Goal: Task Accomplishment & Management: Complete application form

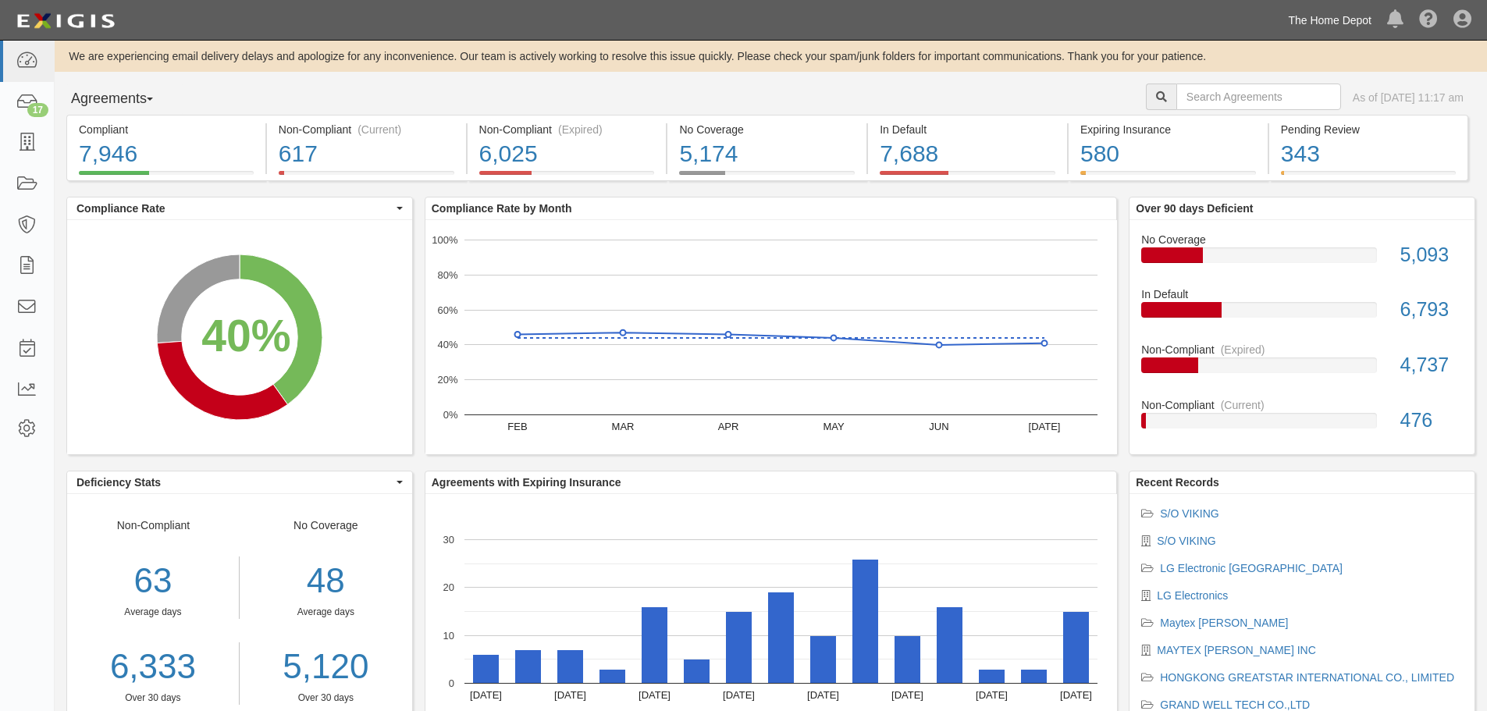
click at [1352, 24] on link "The Home Depot" at bounding box center [1329, 20] width 99 height 31
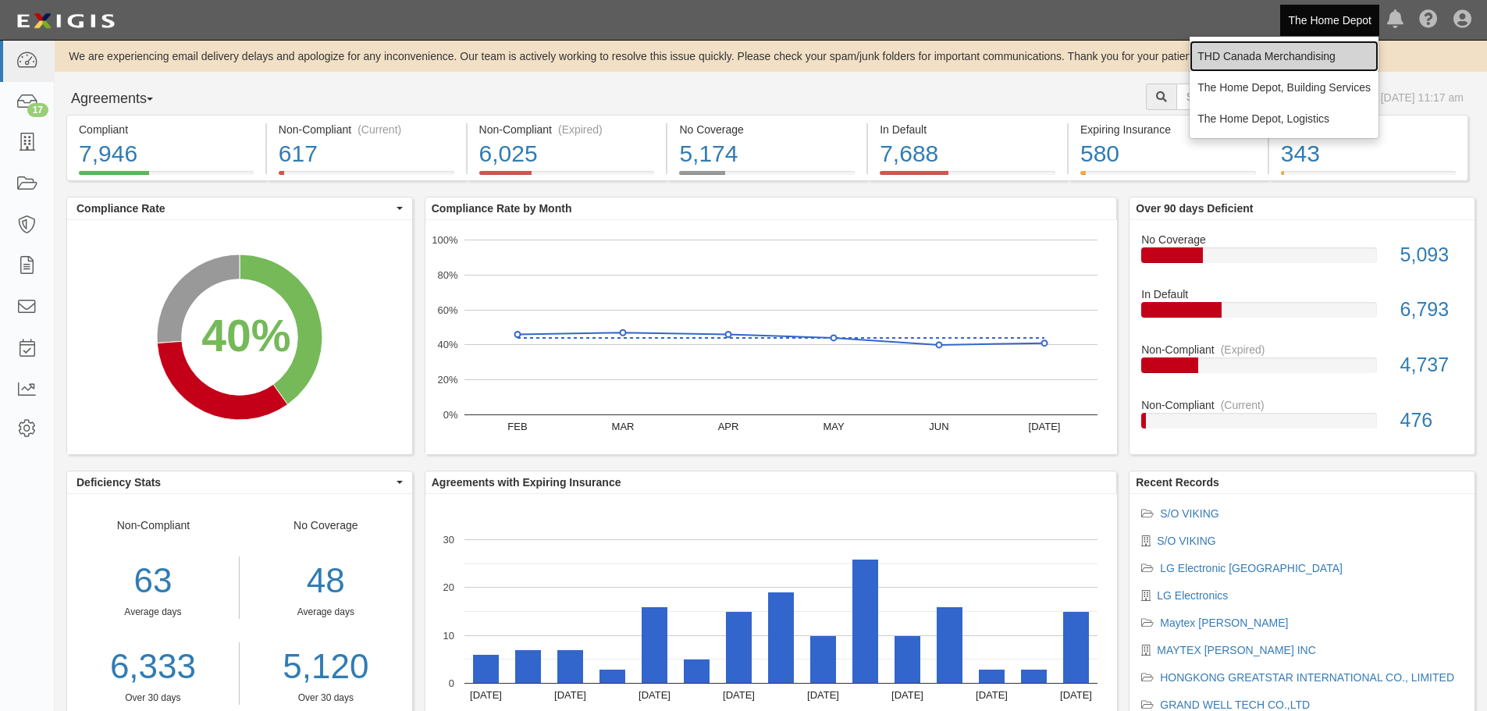
click at [1323, 48] on link "THD Canada Merchandising" at bounding box center [1283, 56] width 189 height 31
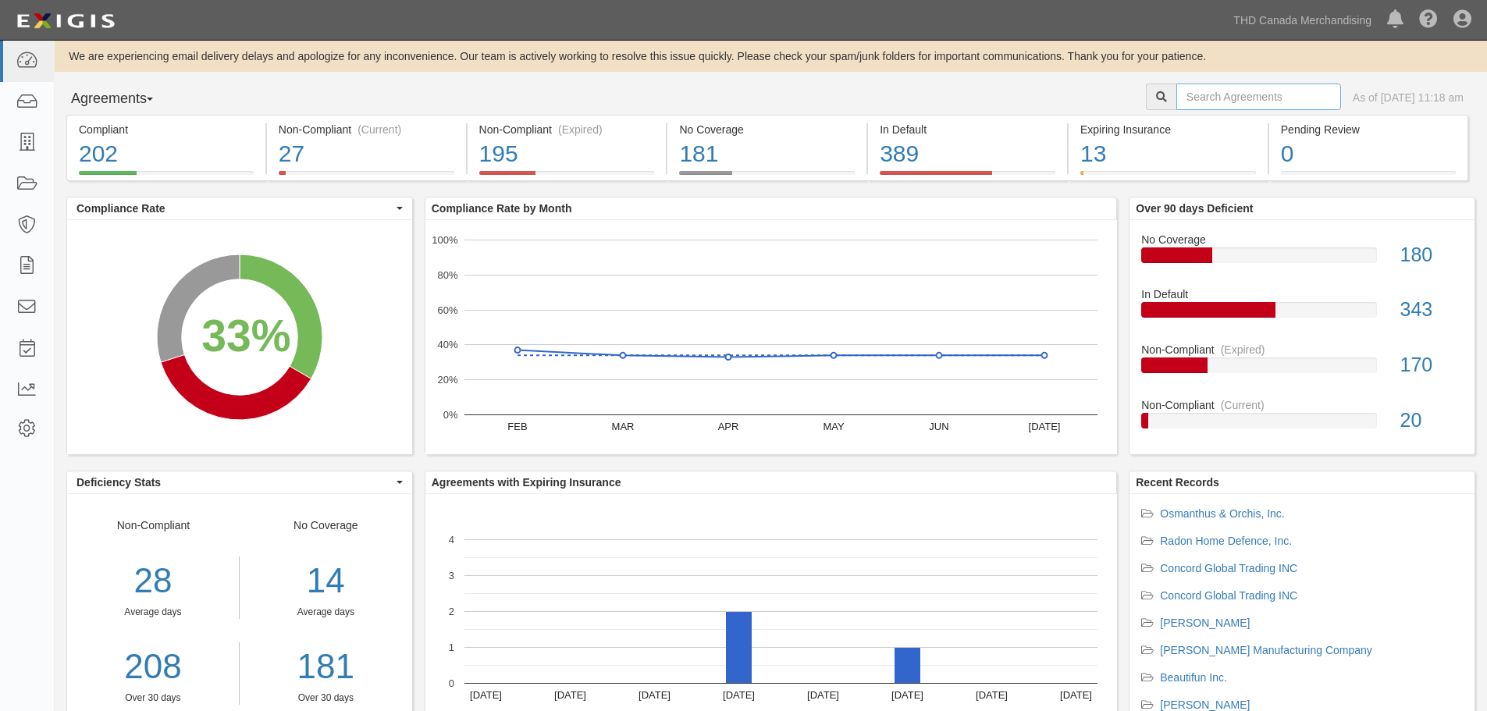
click at [1176, 94] on input "text" at bounding box center [1258, 96] width 165 height 27
type input "rock energy"
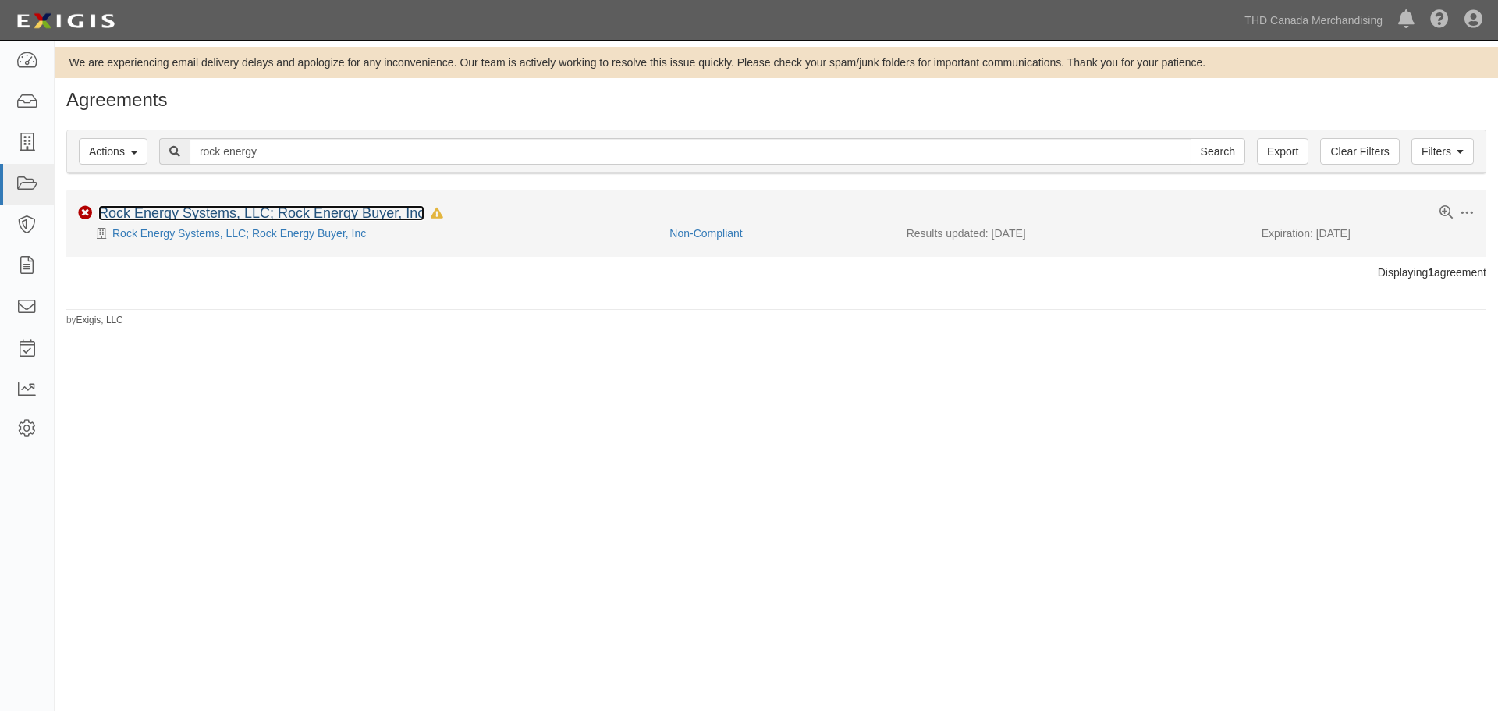
click at [316, 205] on link "Rock Energy Systems, LLC; Rock Energy Buyer, Inc" at bounding box center [261, 213] width 326 height 16
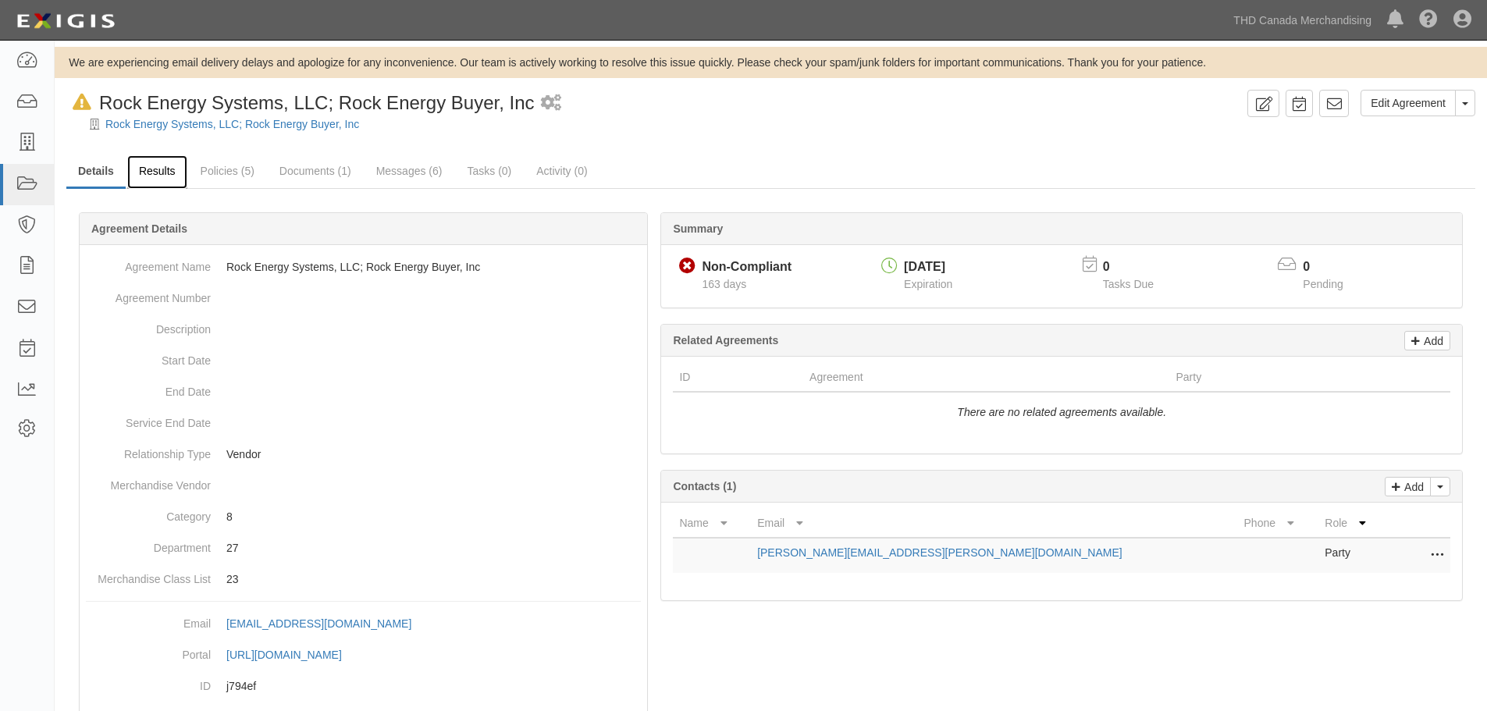
click at [160, 175] on link "Results" at bounding box center [157, 172] width 60 height 34
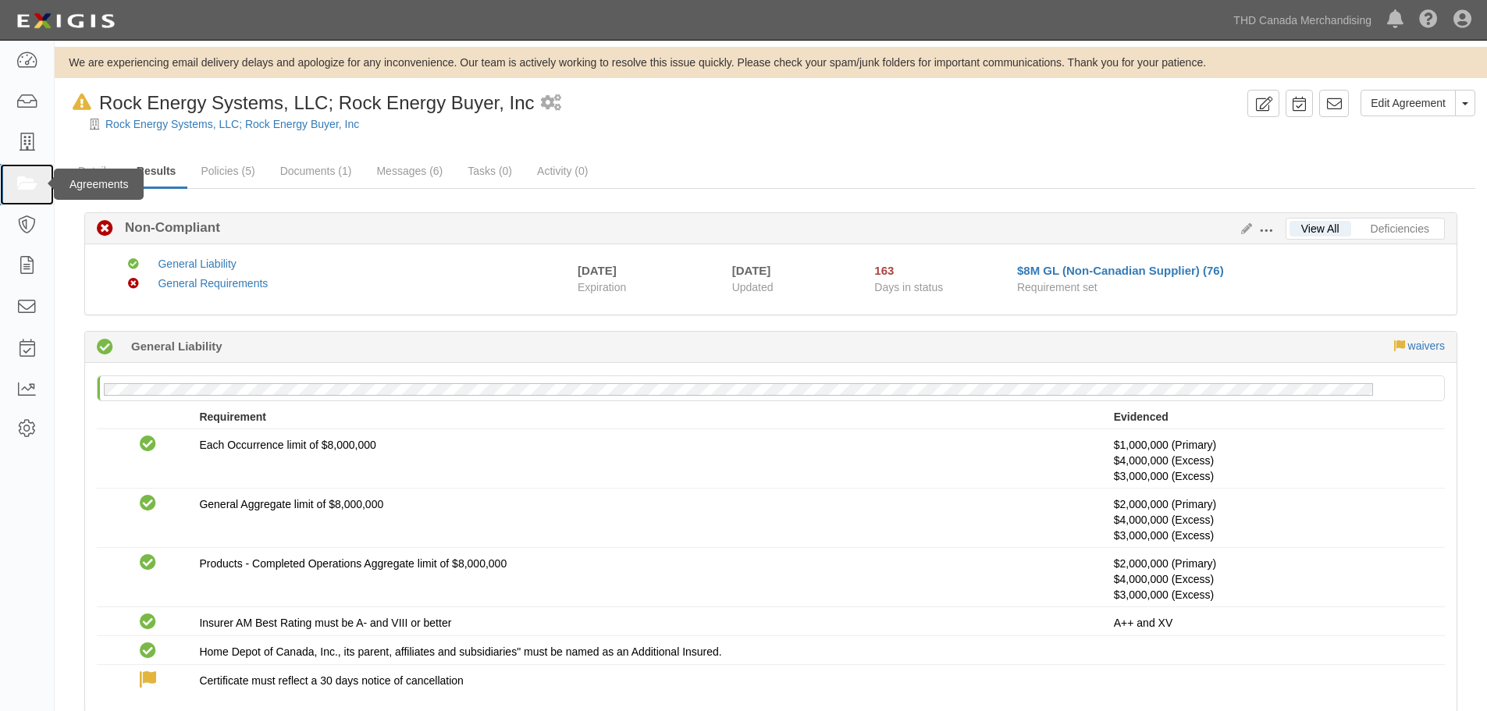
click at [27, 180] on icon at bounding box center [27, 185] width 22 height 18
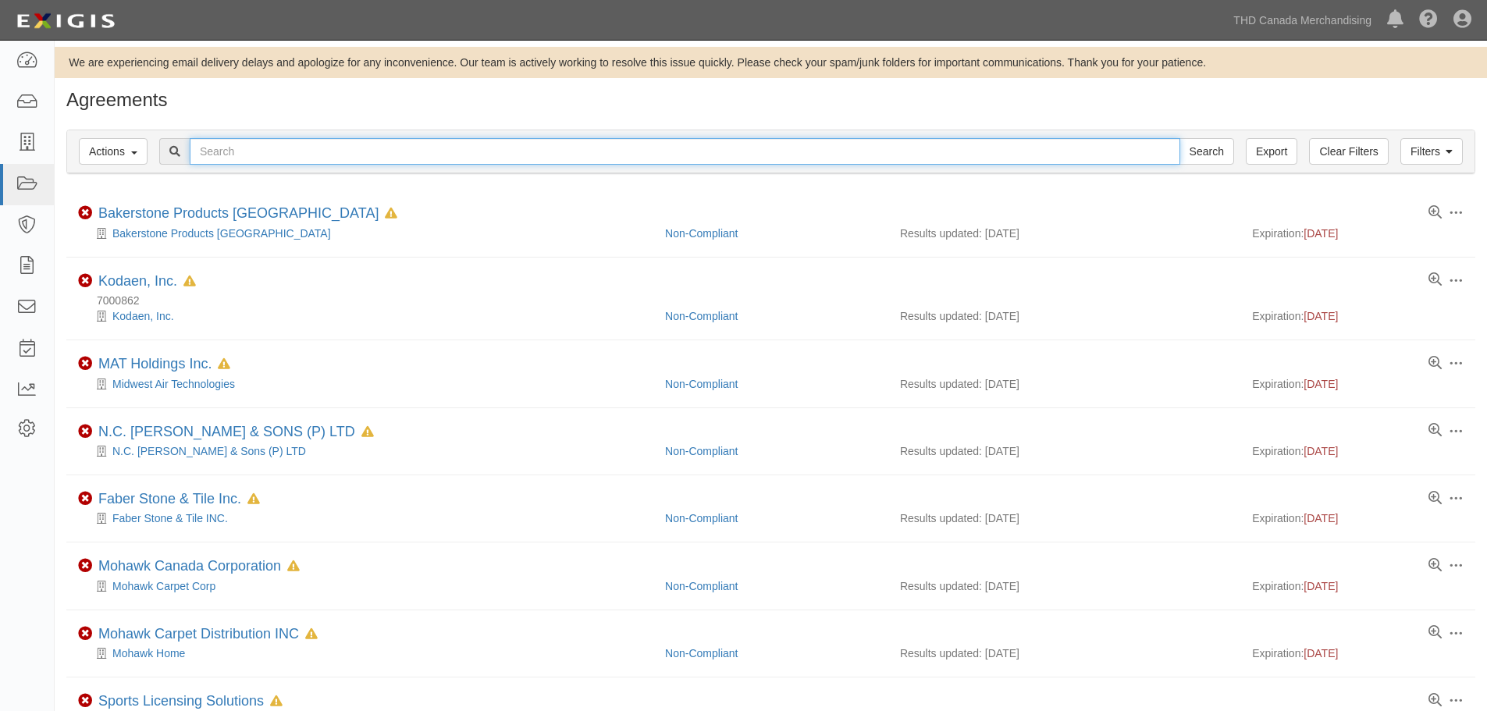
click at [237, 144] on input "text" at bounding box center [685, 151] width 990 height 27
type input "everstein"
click at [1179, 138] on input "Search" at bounding box center [1206, 151] width 55 height 27
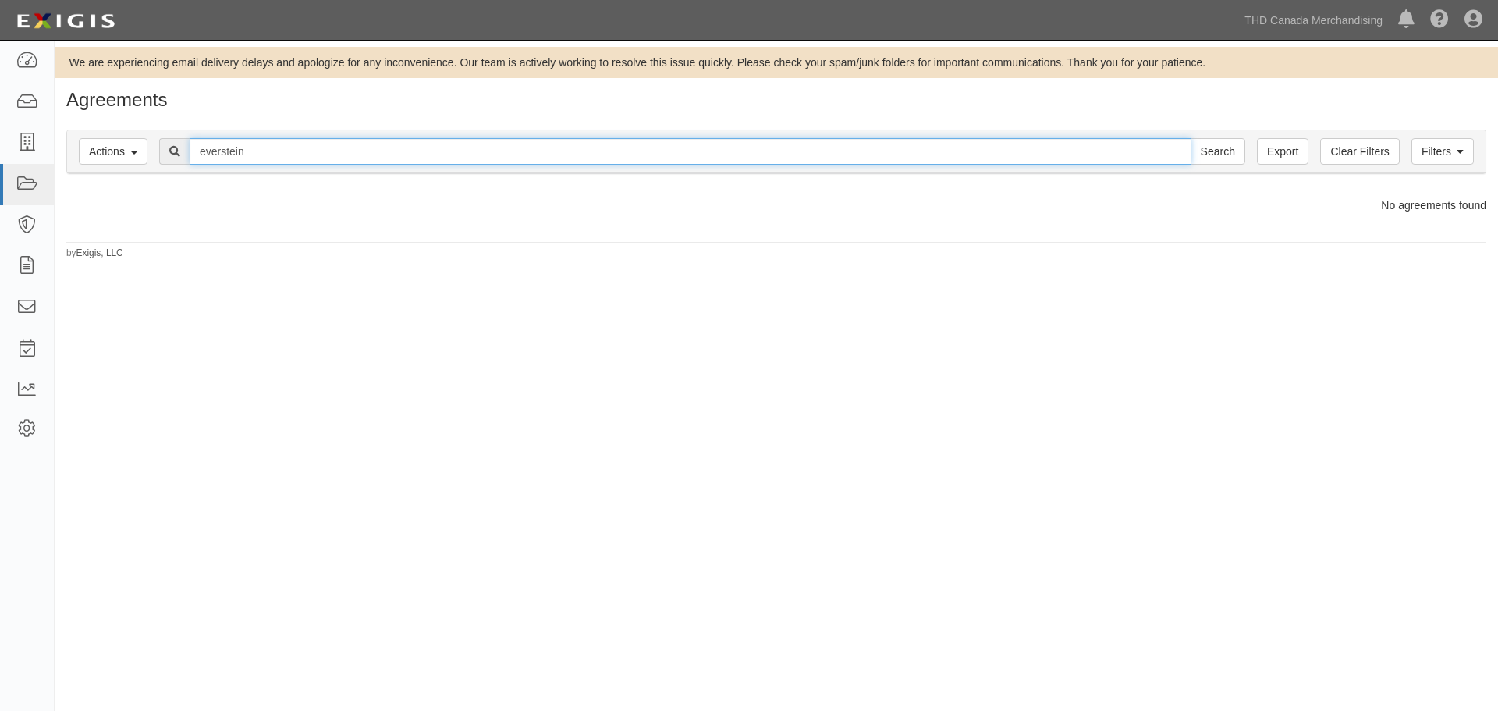
drag, startPoint x: 257, startPoint y: 149, endPoint x: 179, endPoint y: 165, distance: 79.7
click at [179, 165] on div "Filters Actions Edit Tags Run Workflows Send Messages Clear Filters Export ever…" at bounding box center [776, 151] width 1419 height 43
type input "gns"
click at [1191, 138] on input "Search" at bounding box center [1218, 151] width 55 height 27
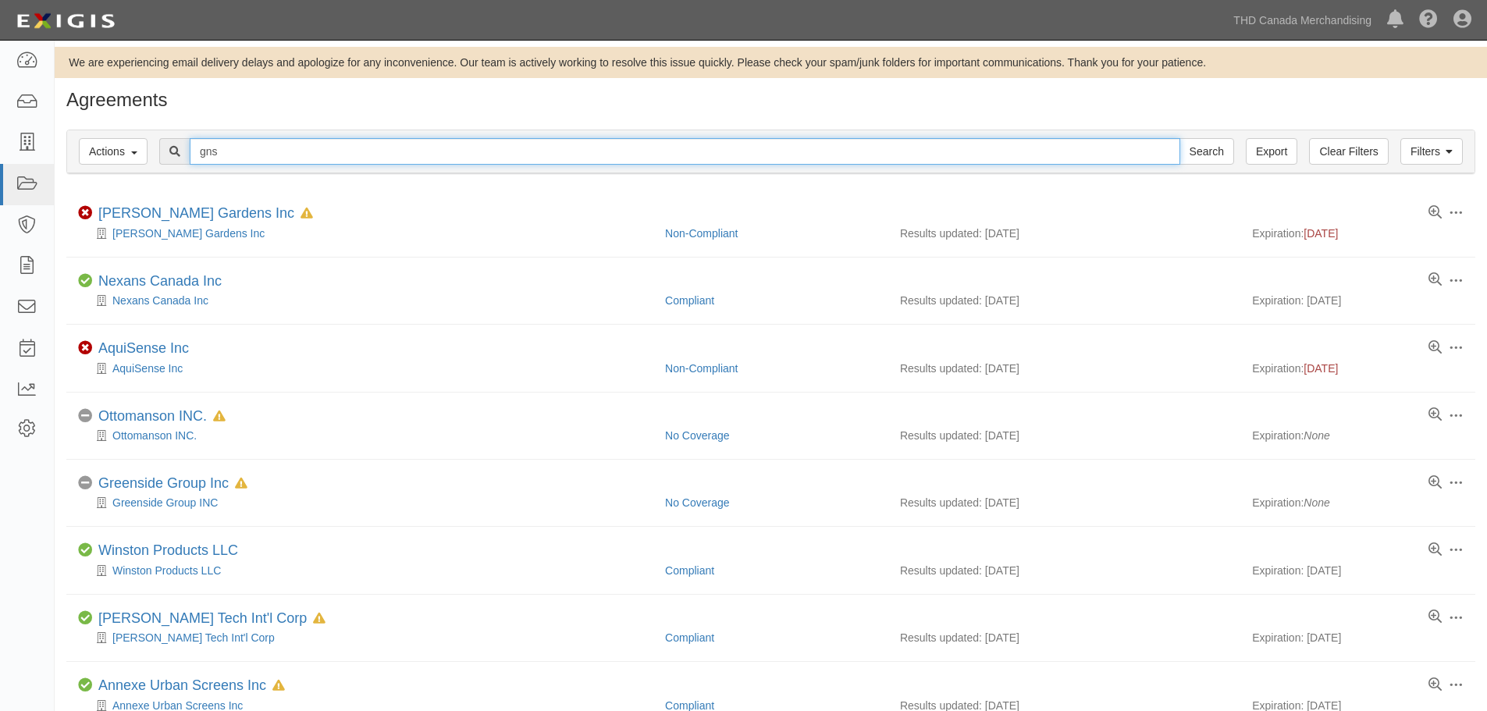
click at [277, 157] on input "gns" at bounding box center [685, 151] width 990 height 27
type input "gns sales"
click at [1179, 138] on input "Search" at bounding box center [1206, 151] width 55 height 27
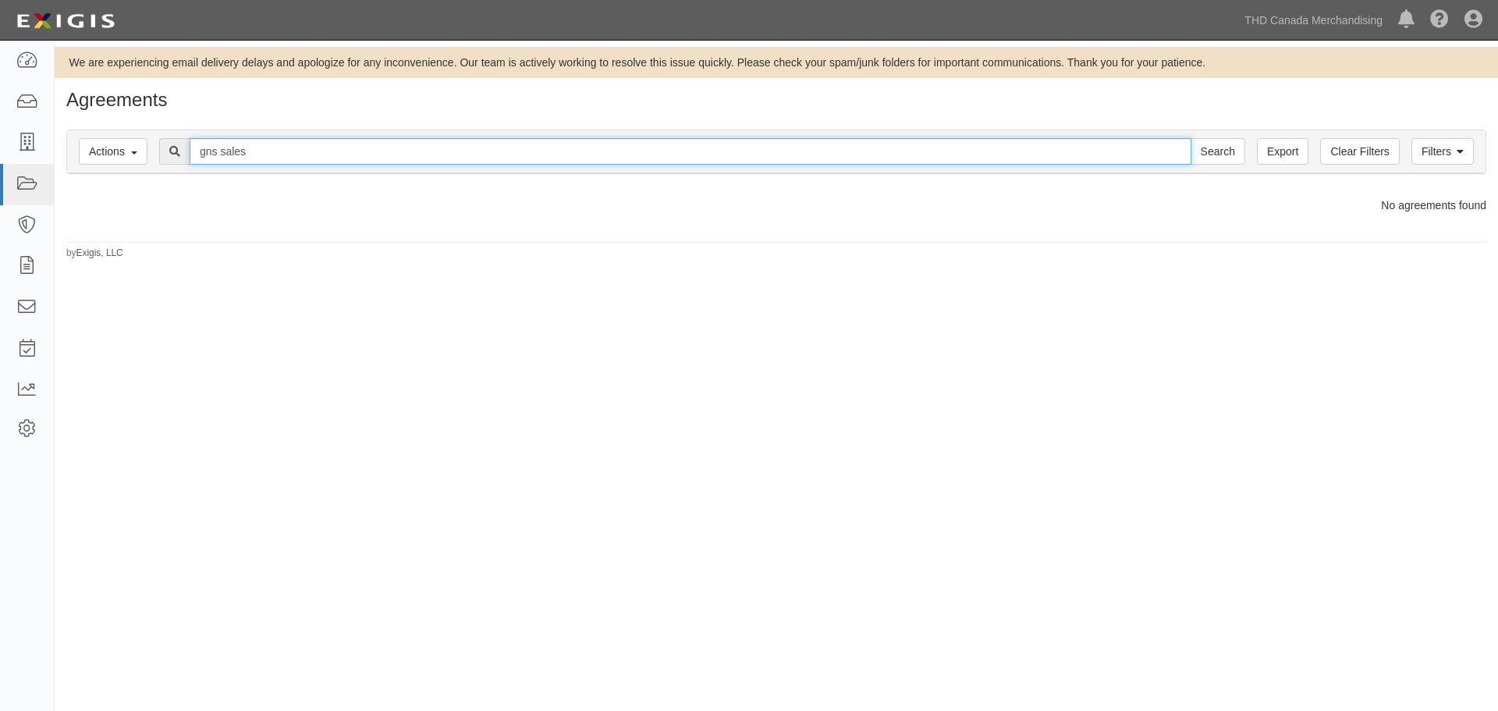
drag, startPoint x: 0, startPoint y: 0, endPoint x: 188, endPoint y: 159, distance: 246.4
click at [188, 159] on div "gns sales Search" at bounding box center [702, 151] width 1086 height 27
type input "king"
click at [1191, 138] on input "Search" at bounding box center [1218, 151] width 55 height 27
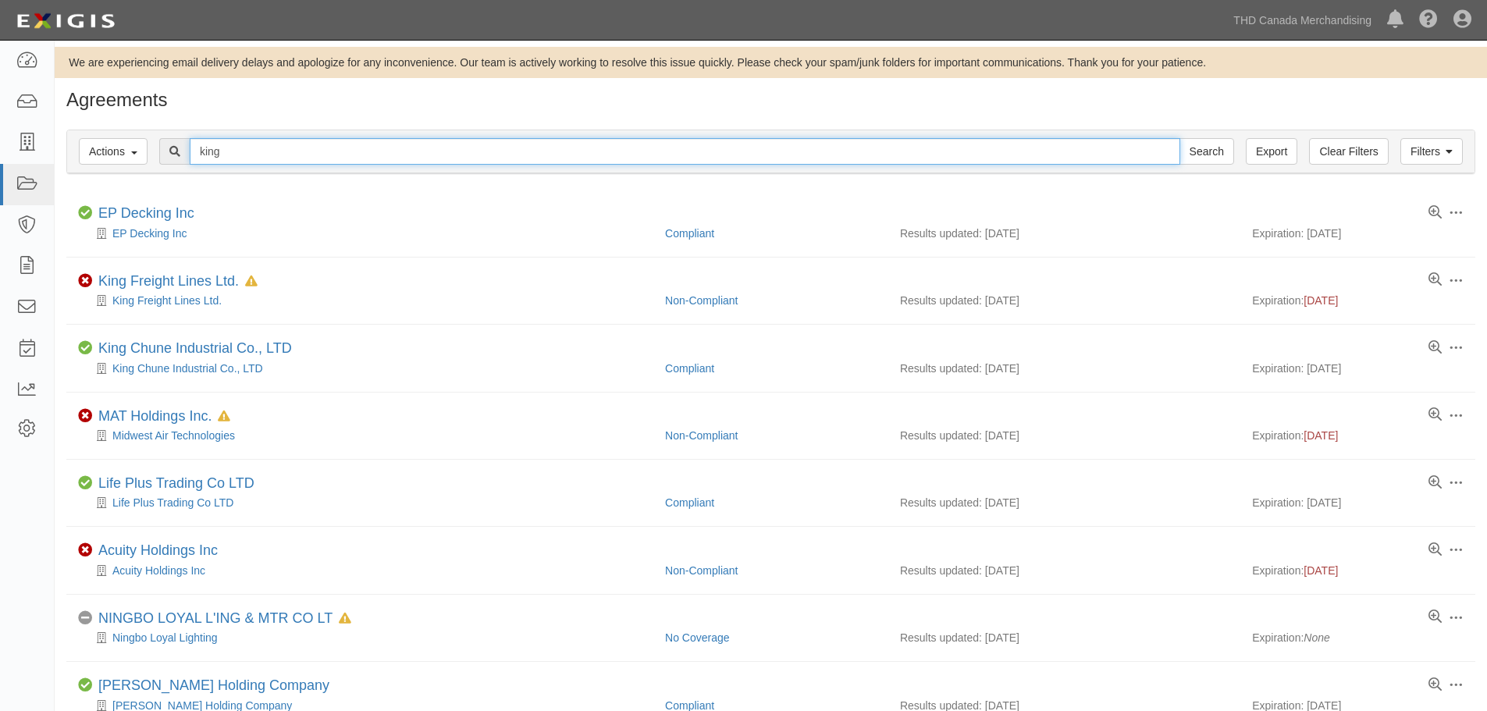
drag, startPoint x: 233, startPoint y: 151, endPoint x: 205, endPoint y: 156, distance: 27.7
click at [205, 156] on input "king" at bounding box center [685, 151] width 990 height 27
type input "k"
type input "GNG"
click at [1179, 138] on input "Search" at bounding box center [1206, 151] width 55 height 27
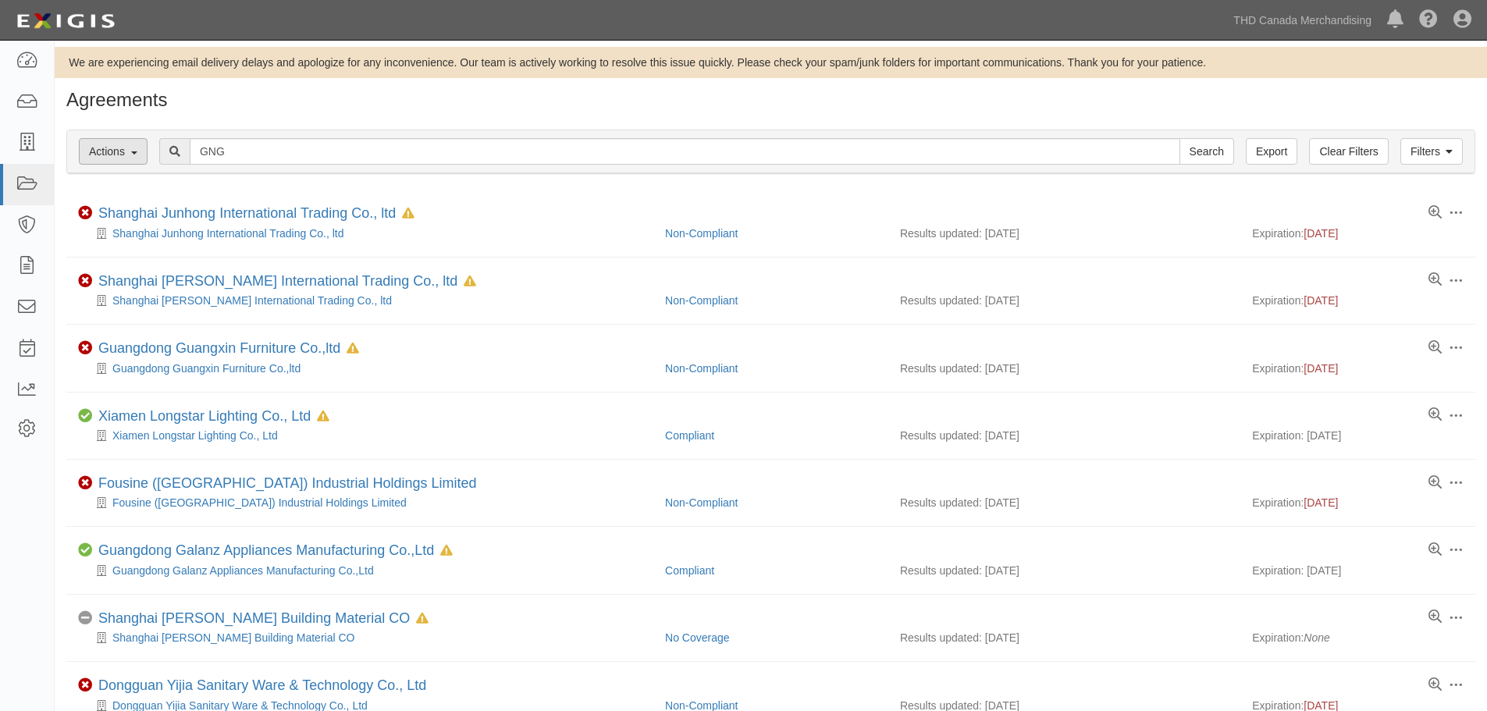
click at [107, 154] on span "Actions" at bounding box center [107, 151] width 36 height 12
click at [24, 145] on icon at bounding box center [27, 143] width 22 height 18
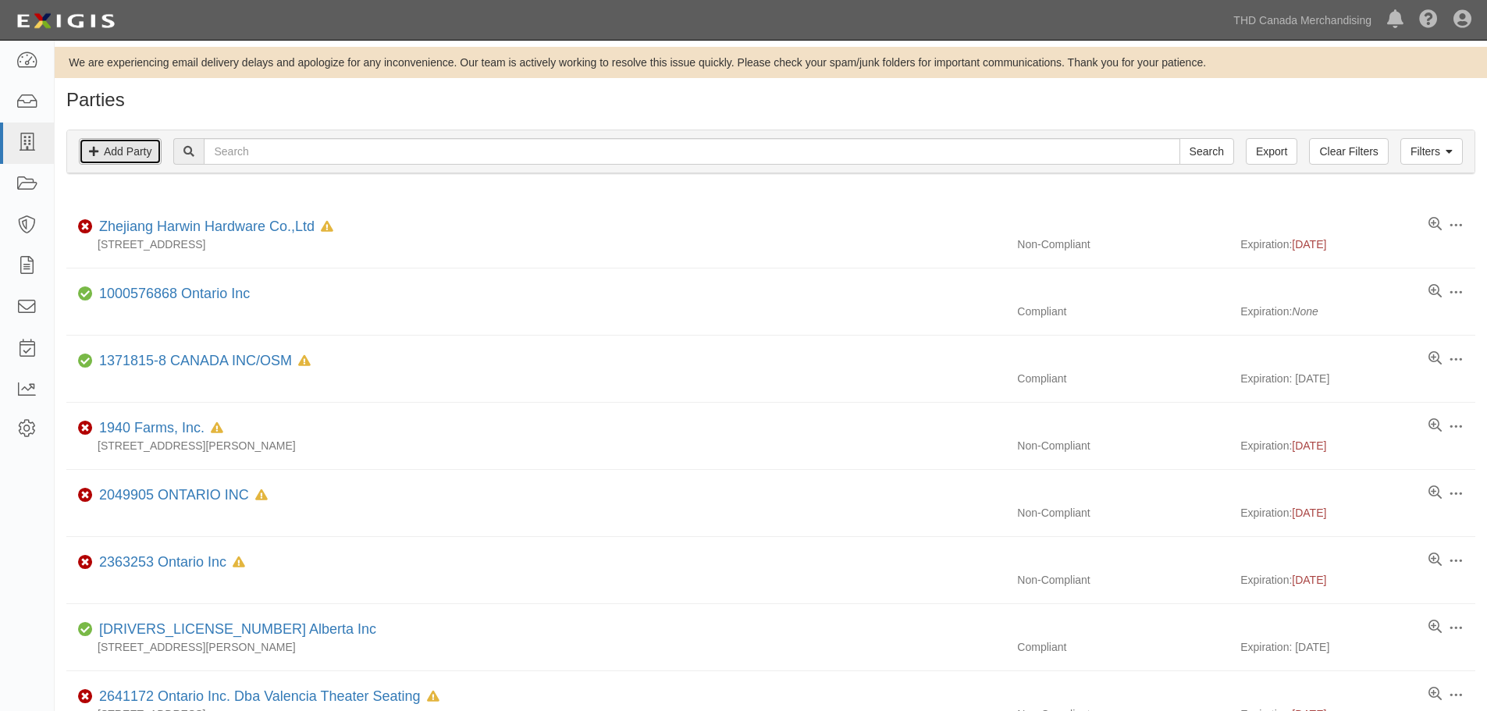
click at [99, 158] on link "Add Party" at bounding box center [120, 151] width 83 height 27
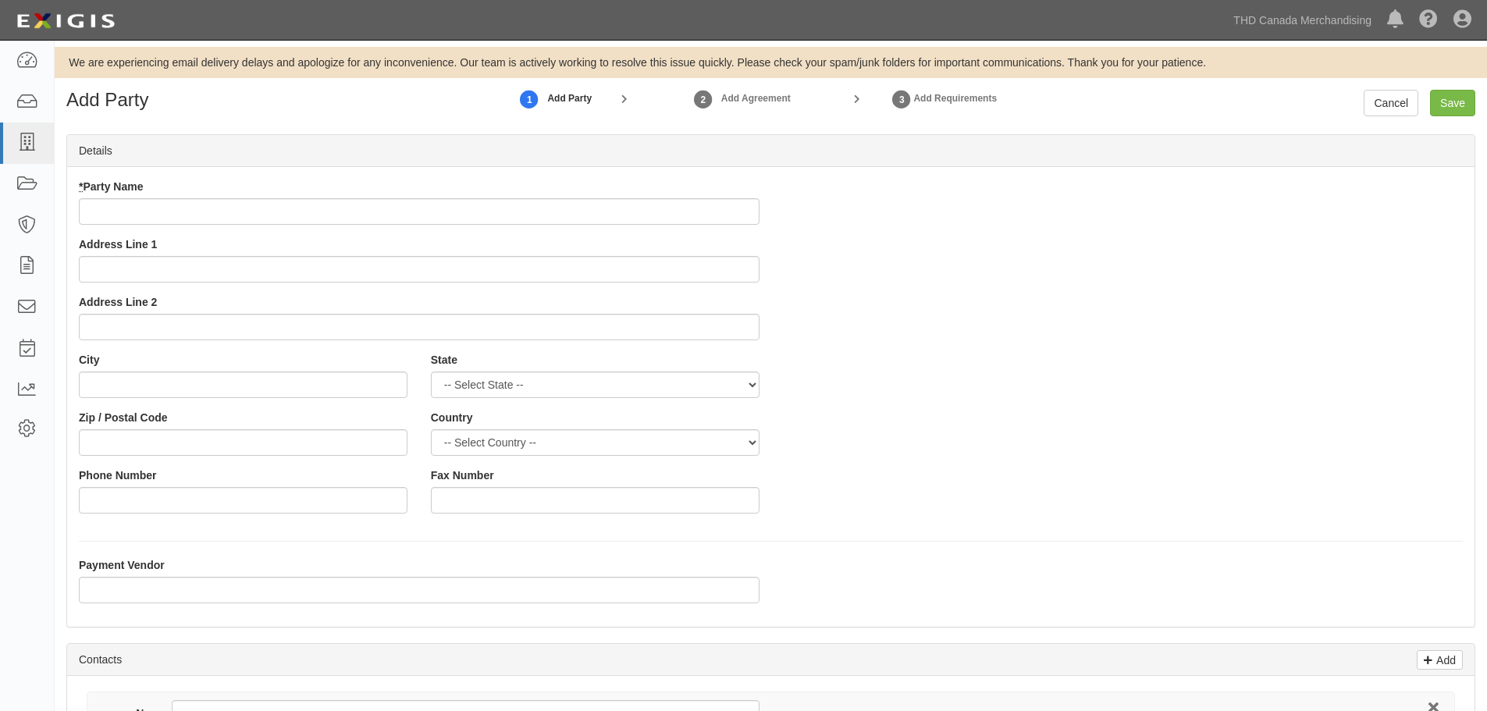
click at [201, 219] on input "* Party Name" at bounding box center [419, 211] width 680 height 27
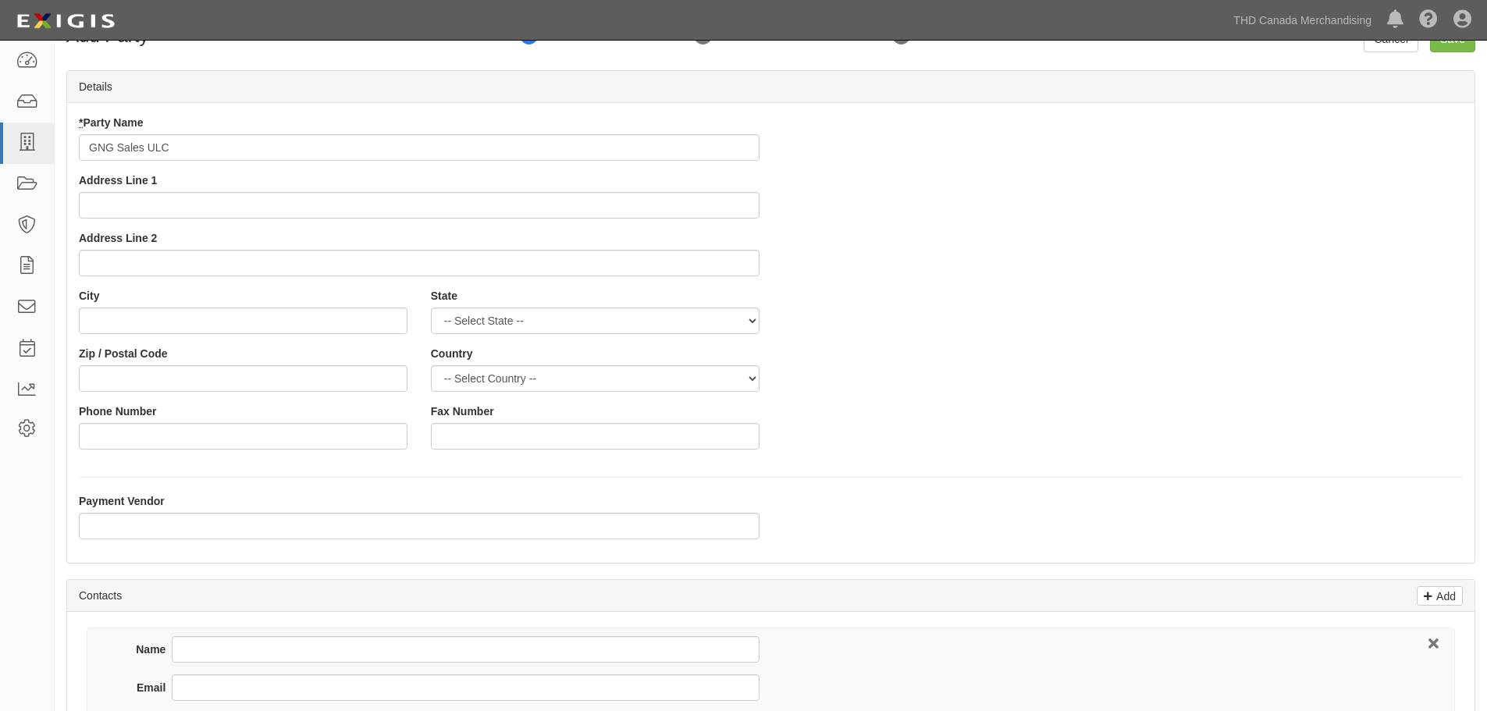
scroll to position [376, 0]
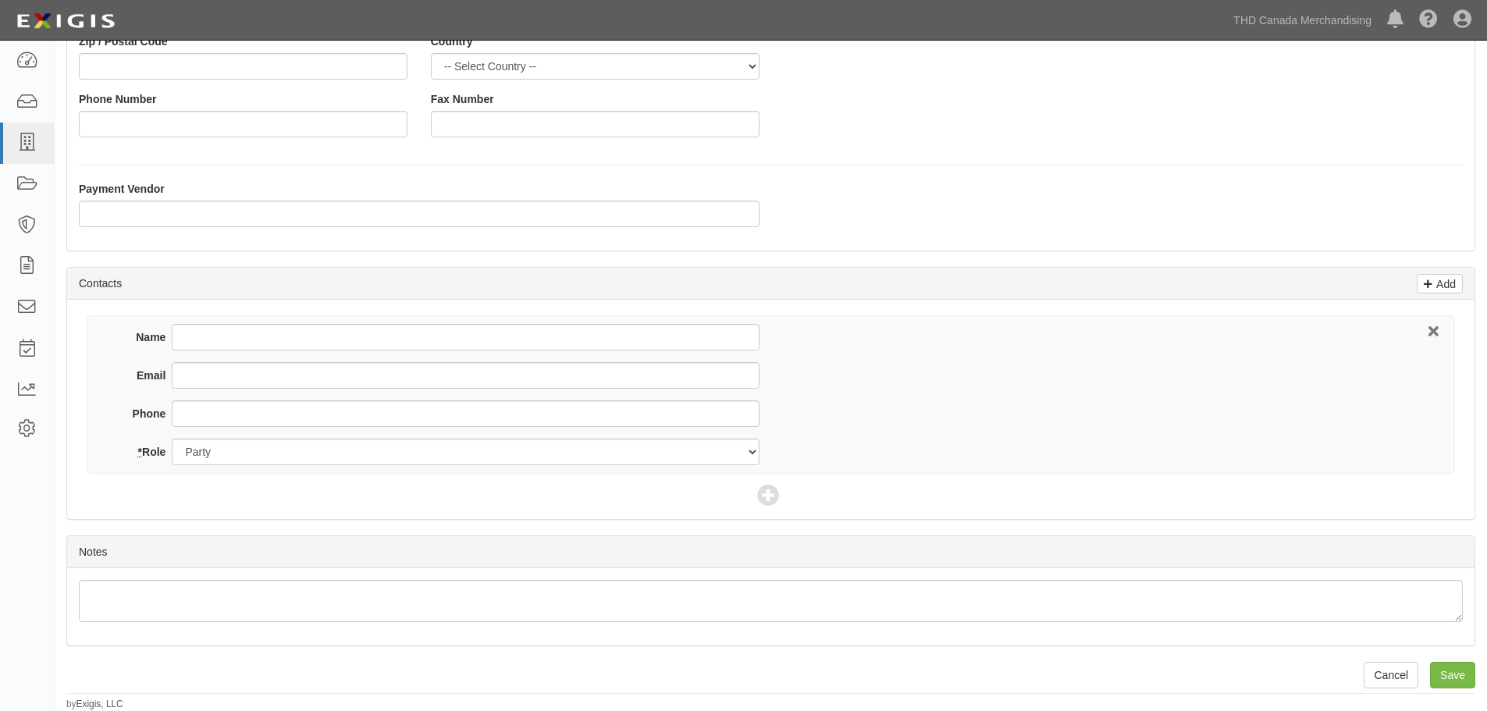
type input "GNG Sales ULC"
click at [470, 332] on input "Name" at bounding box center [465, 337] width 587 height 27
type input "pg@ledpax.co"
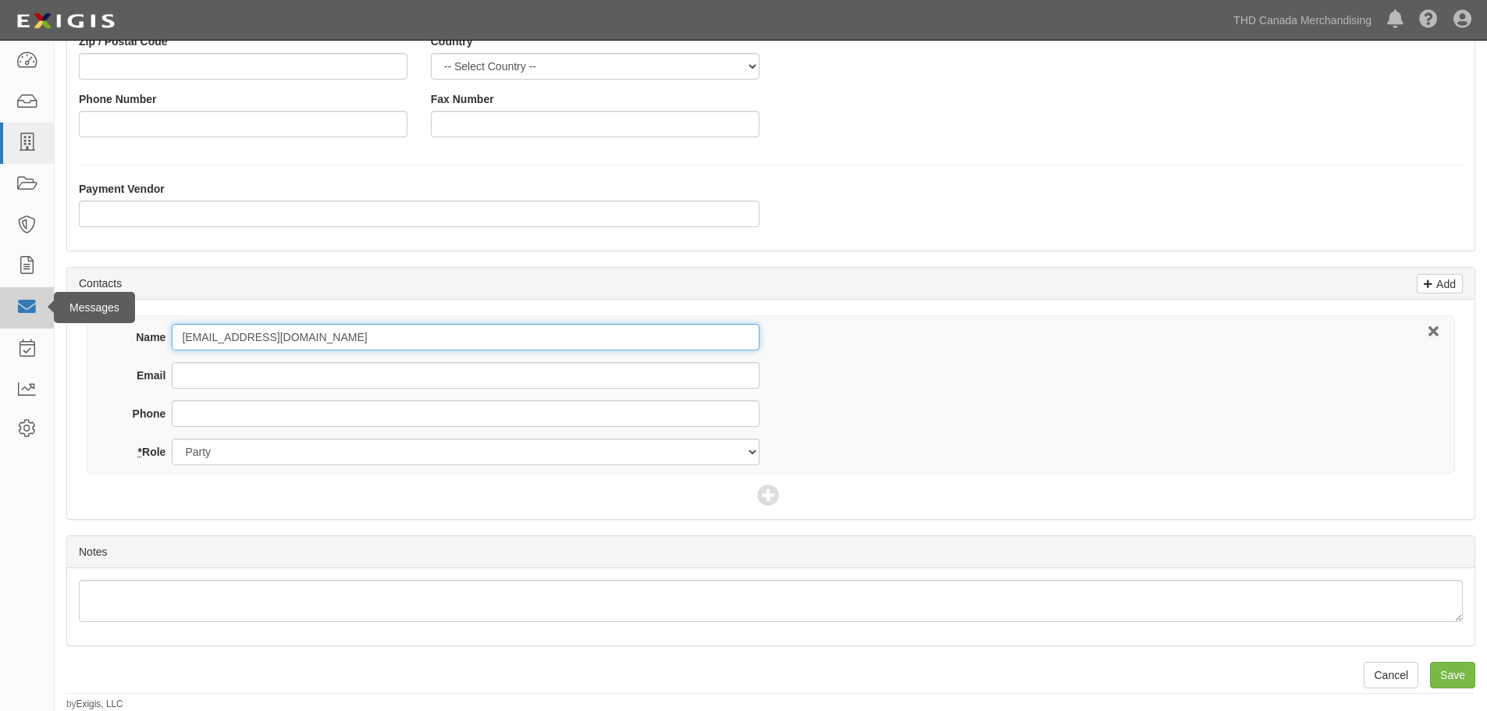
drag, startPoint x: 311, startPoint y: 335, endPoint x: 0, endPoint y: 318, distance: 311.1
click at [0, 318] on body "Toggle navigation Dashboard Inbox Parties Agreements Coverages Documents Messag…" at bounding box center [743, 167] width 1487 height 1087
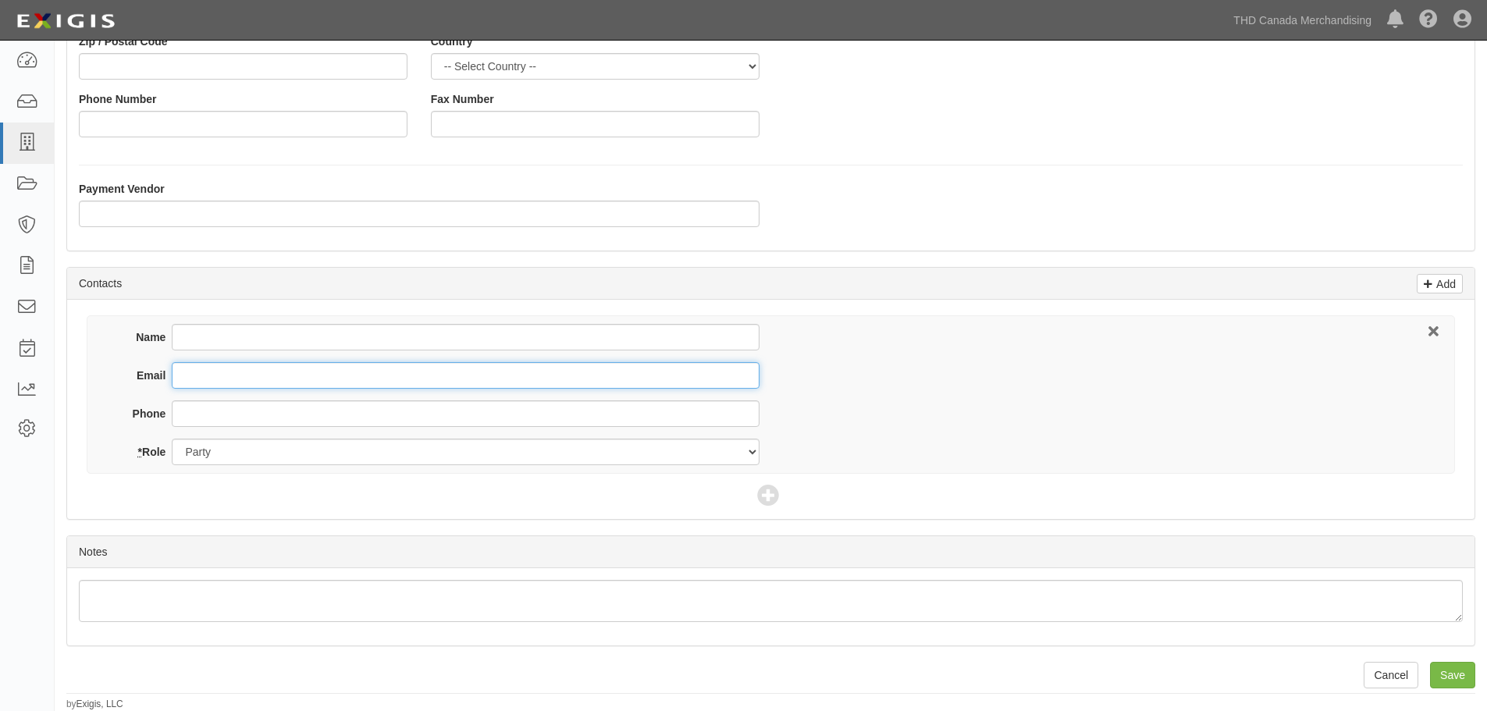
click at [208, 374] on input "Email" at bounding box center [465, 375] width 587 height 27
paste input "pg@ledpax.co"
type input "pg@ledpax.co"
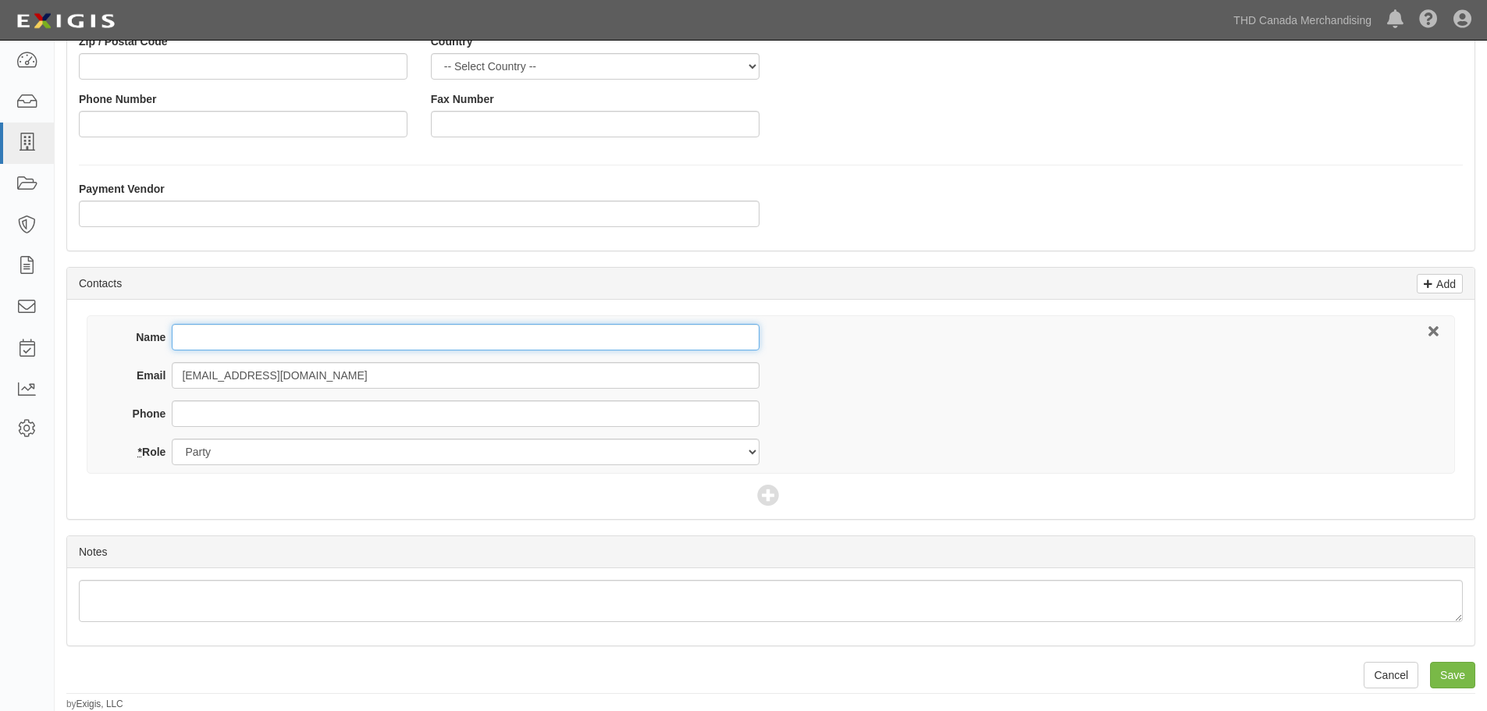
click at [246, 332] on input "Name" at bounding box center [465, 337] width 587 height 27
type input "Pinchas Gansborug"
click at [1446, 671] on input "Save" at bounding box center [1452, 675] width 45 height 27
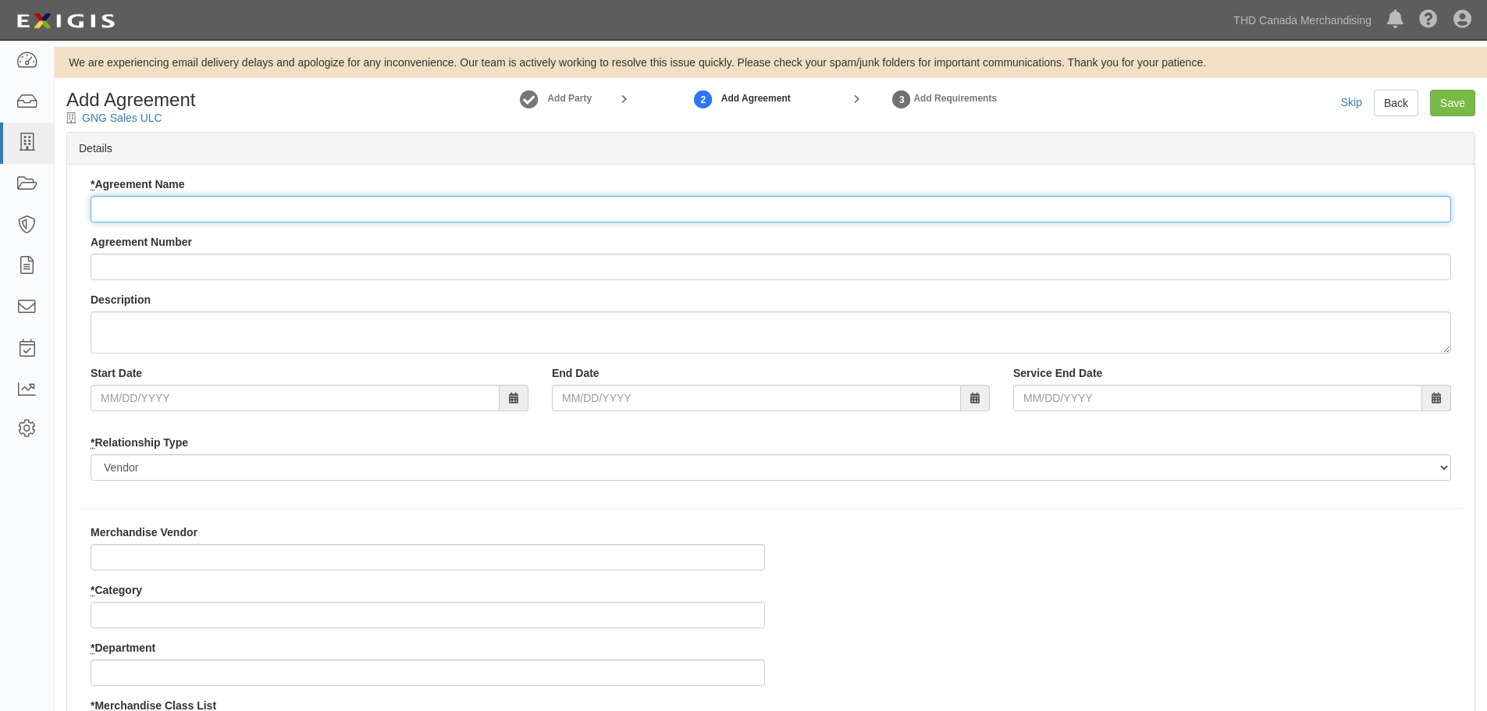
click at [216, 208] on input "* Agreement Name" at bounding box center [771, 209] width 1360 height 27
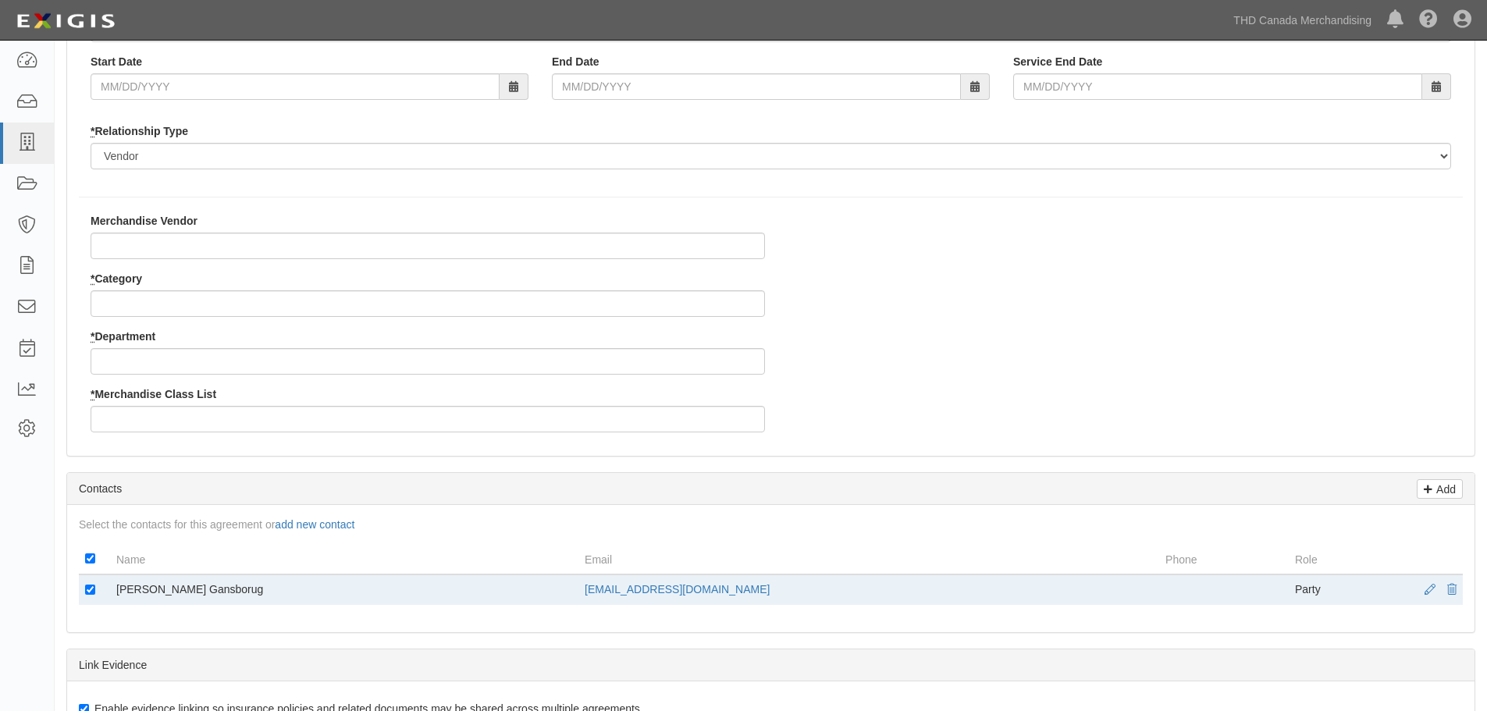
scroll to position [312, 0]
type input "GNG Sales ULC"
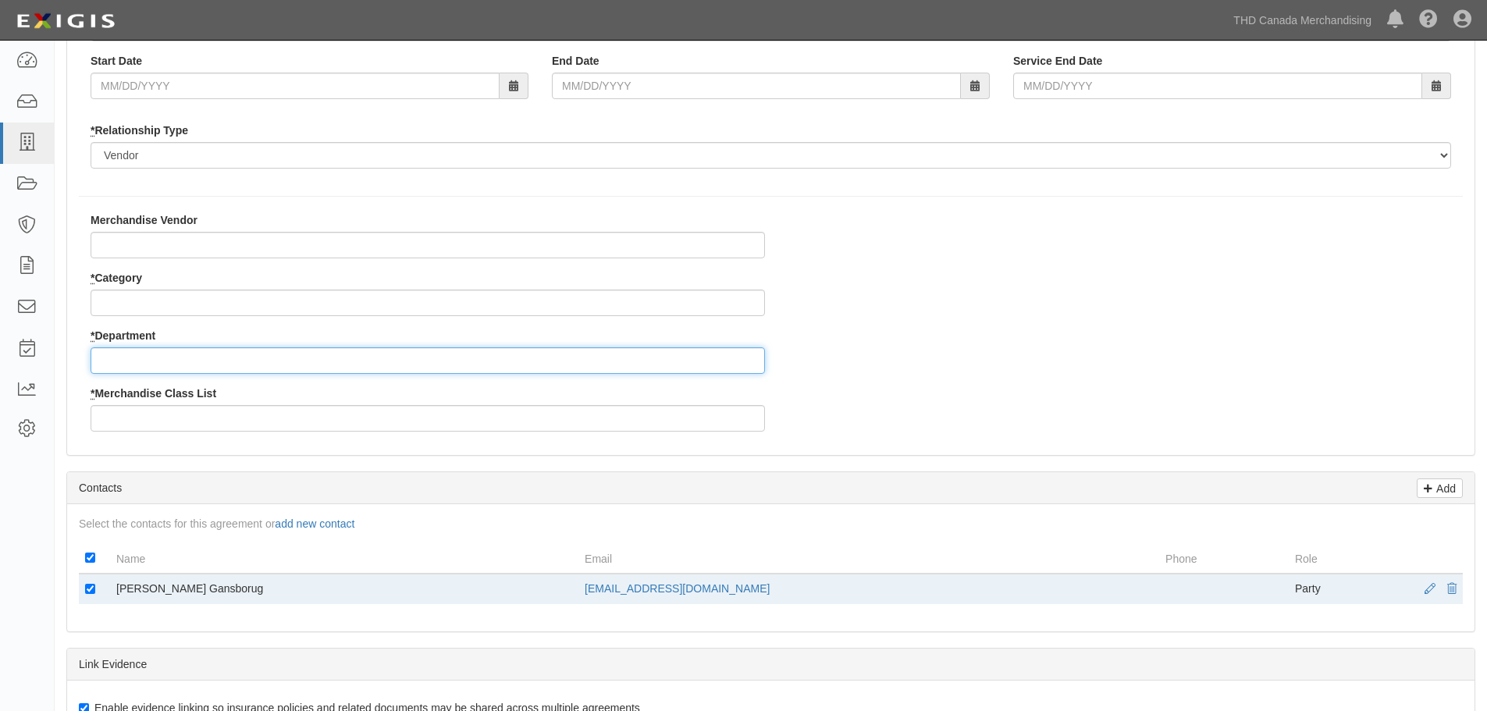
click at [182, 367] on input "* Department" at bounding box center [428, 360] width 674 height 27
type input "27"
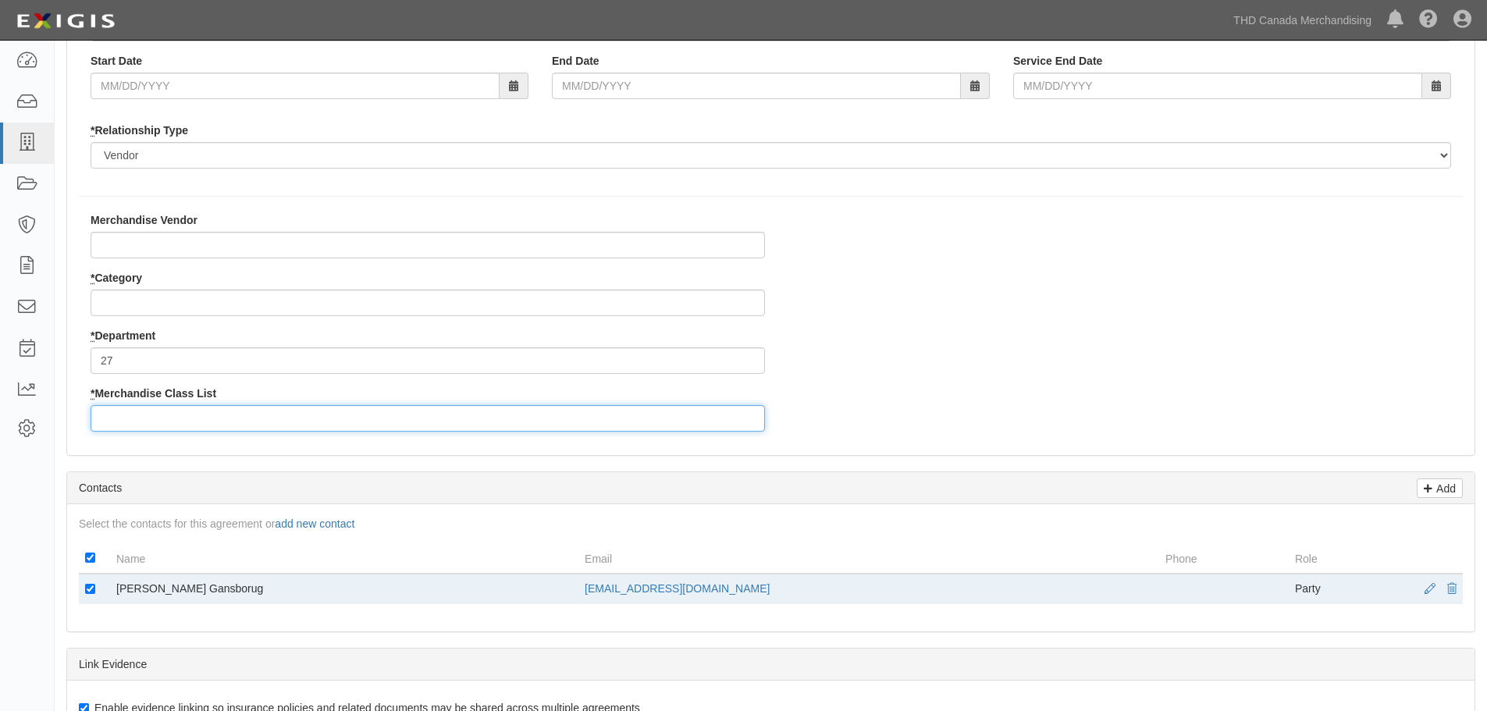
click at [208, 421] on input "* Merchandise Class List" at bounding box center [428, 418] width 674 height 27
type input "5"
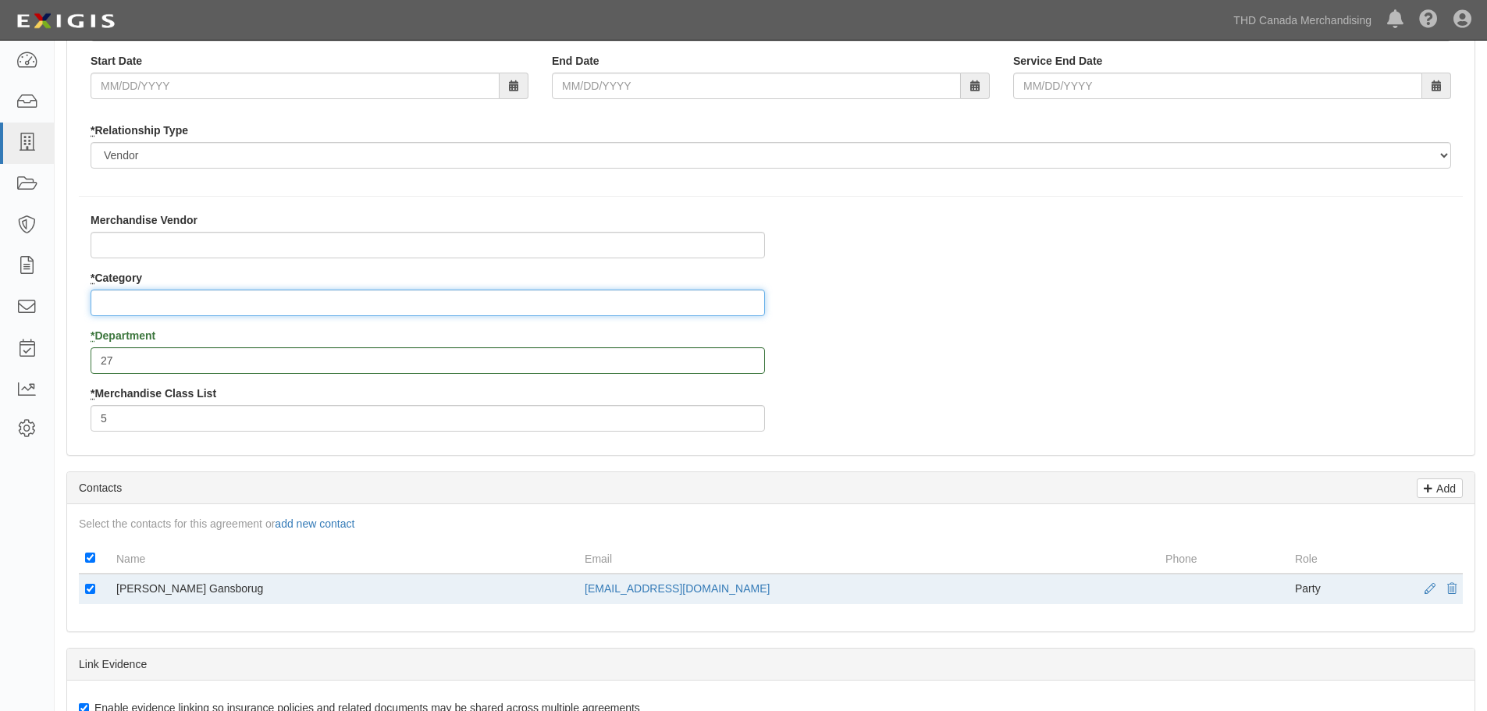
click at [174, 301] on input "* Category" at bounding box center [428, 303] width 674 height 27
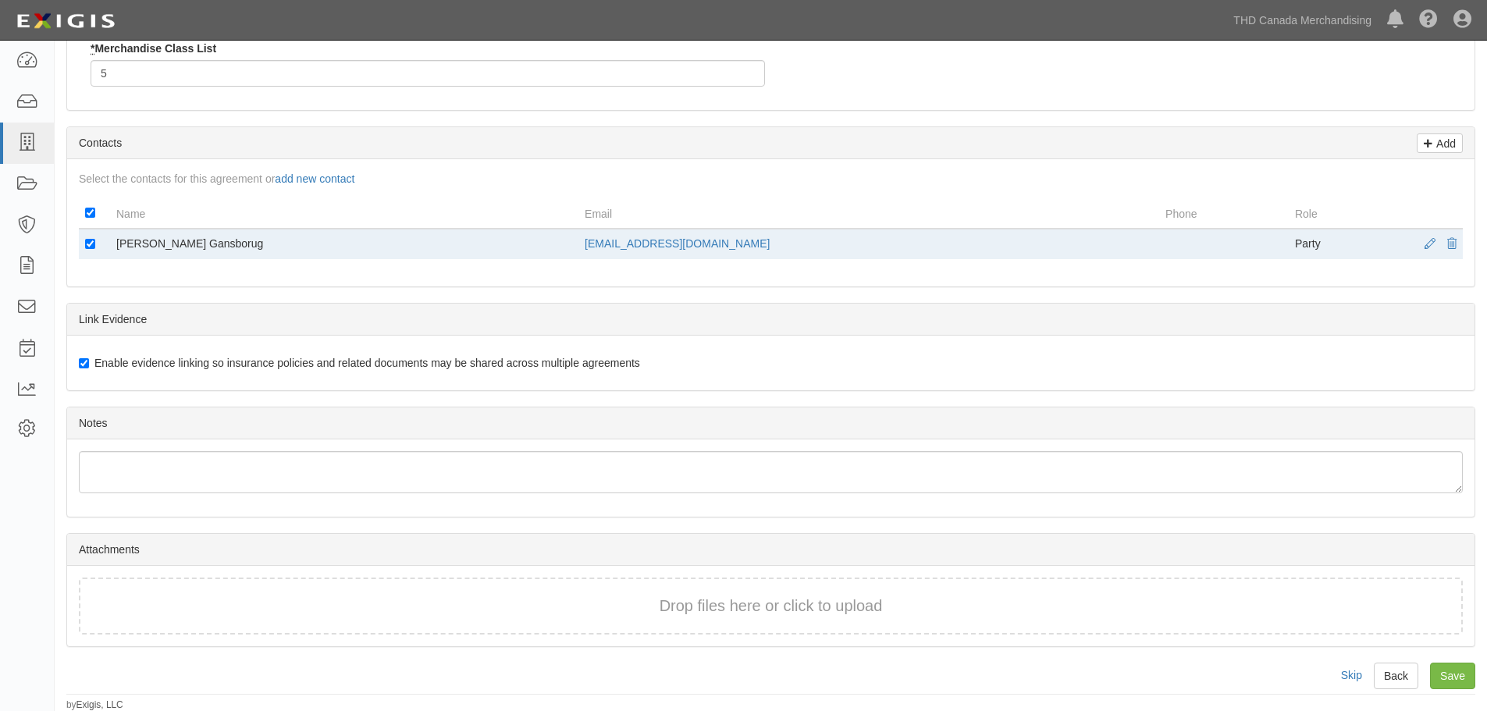
scroll to position [658, 0]
type input "8"
click at [1462, 678] on input "Save" at bounding box center [1452, 675] width 45 height 27
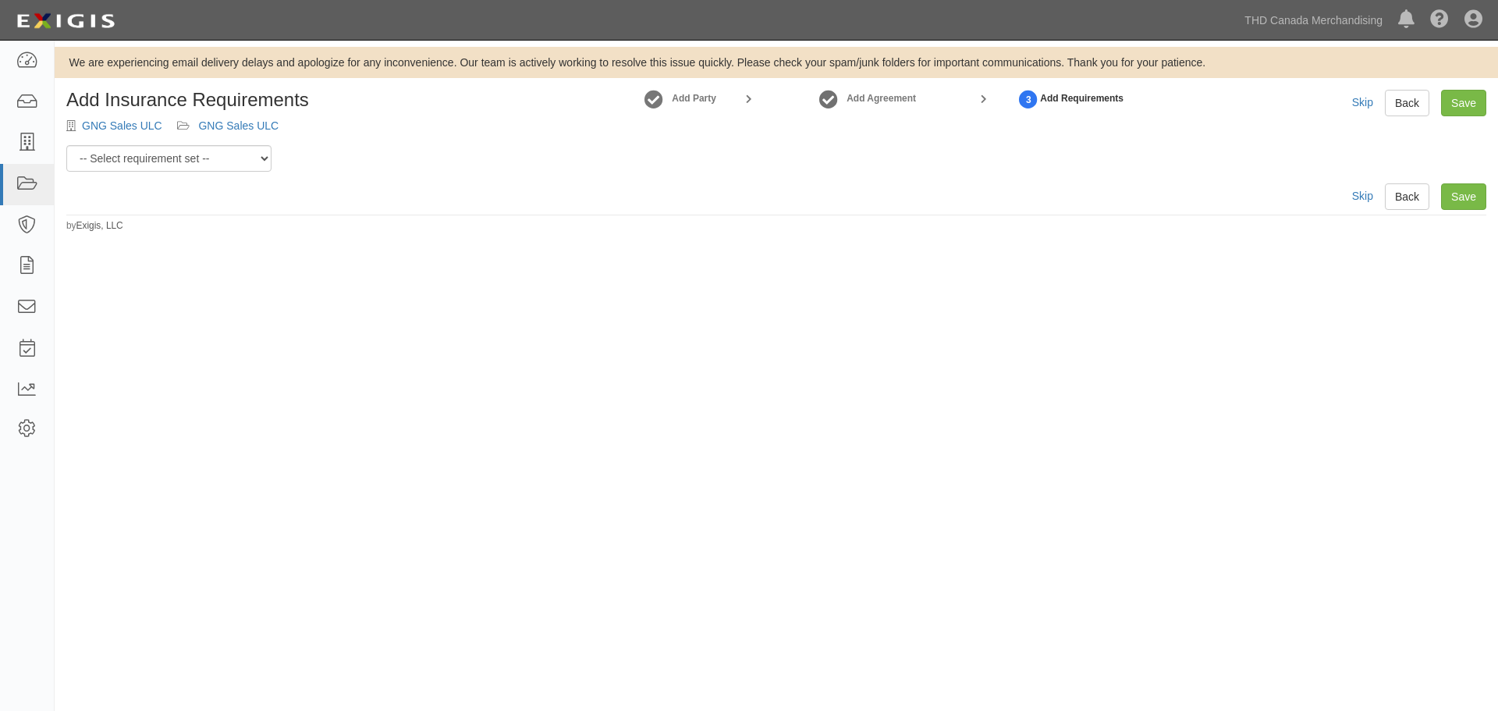
click at [193, 142] on div "Add Insurance Requirements GNG Sales ULC GNG Sales ULC" at bounding box center [295, 117] width 481 height 55
click at [187, 153] on select "-- Select requirement set -- $20M GL (Canadian Supplier) $20M GL (Non-Canadian …" at bounding box center [168, 158] width 205 height 27
click at [213, 166] on select "-- Select requirement set -- $20M GL (Canadian Supplier) $20M GL (Non-Canadian …" at bounding box center [168, 158] width 205 height 27
select select "37054"
click at [66, 145] on select "-- Select requirement set -- $20M GL (Canadian Supplier) $20M GL (Non-Canadian …" at bounding box center [168, 158] width 205 height 27
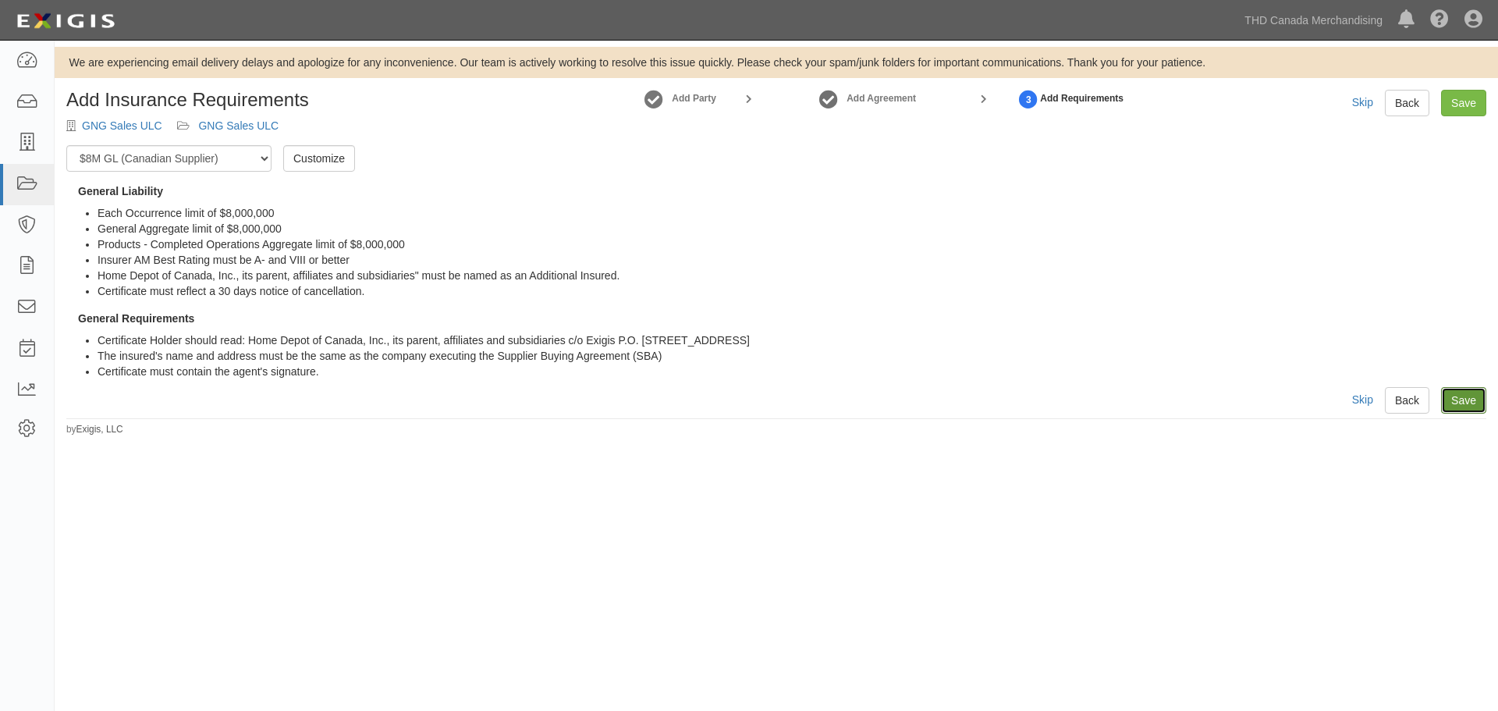
click at [1462, 399] on link "Save" at bounding box center [1463, 400] width 45 height 27
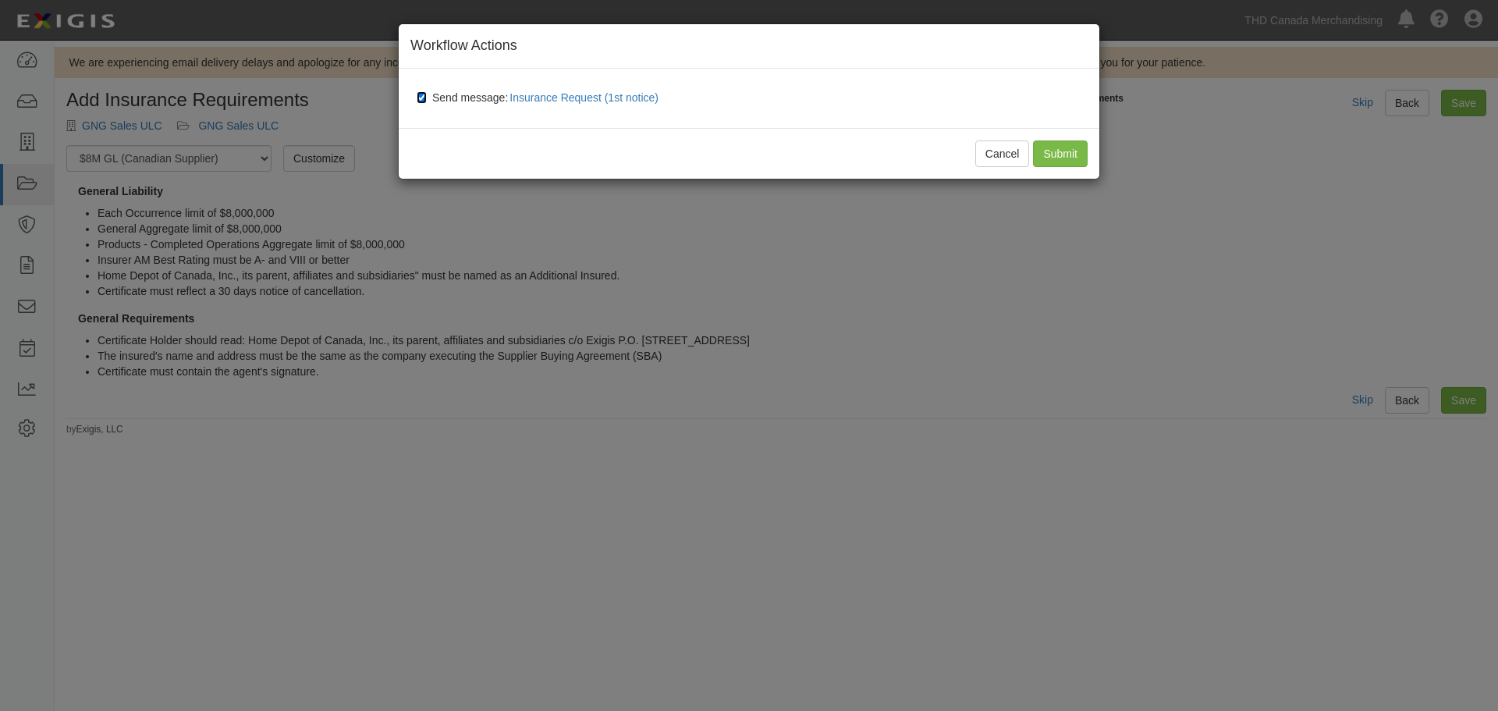
click at [421, 98] on input "Send message: Insurance Request (1st notice)" at bounding box center [422, 97] width 10 height 12
checkbox input "false"
click at [1059, 159] on input "Submit" at bounding box center [1060, 153] width 55 height 27
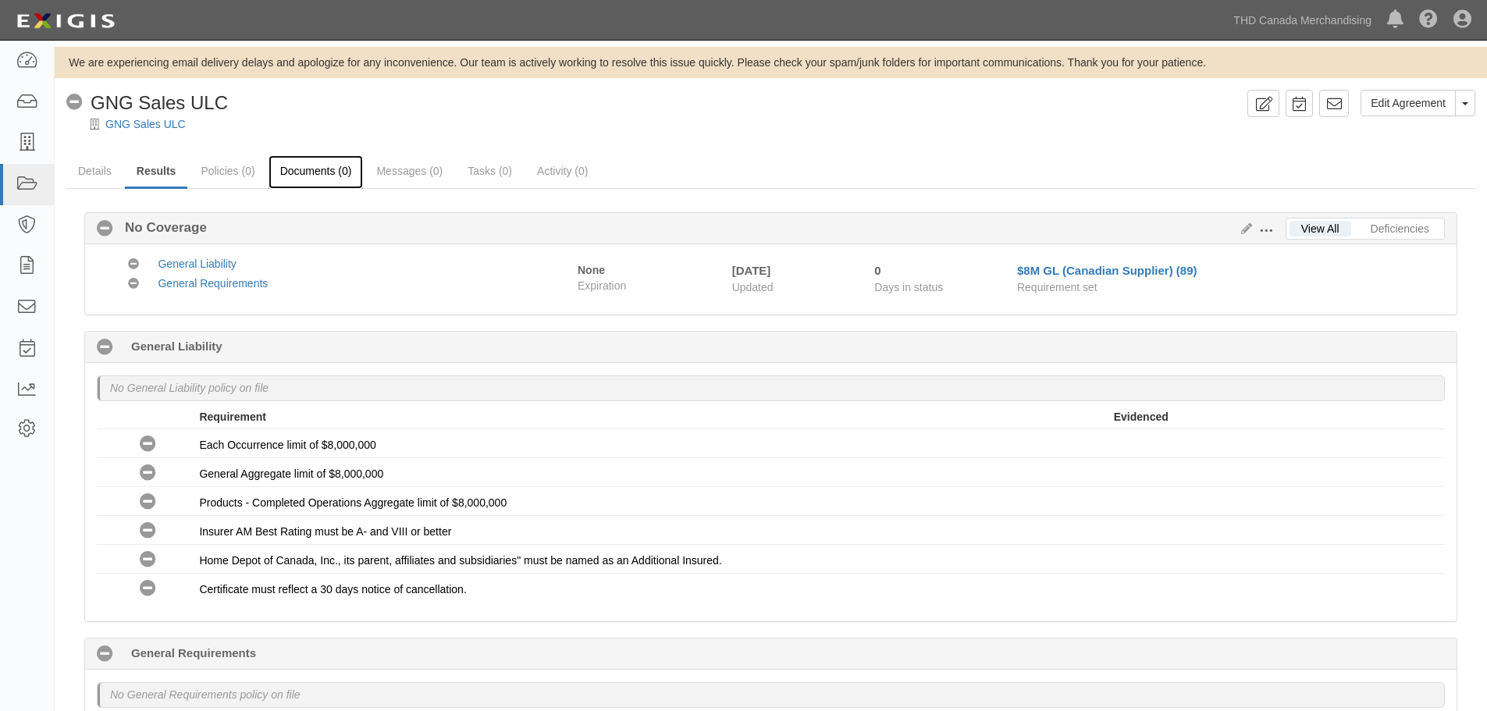
click at [339, 173] on link "Documents (0)" at bounding box center [315, 172] width 95 height 34
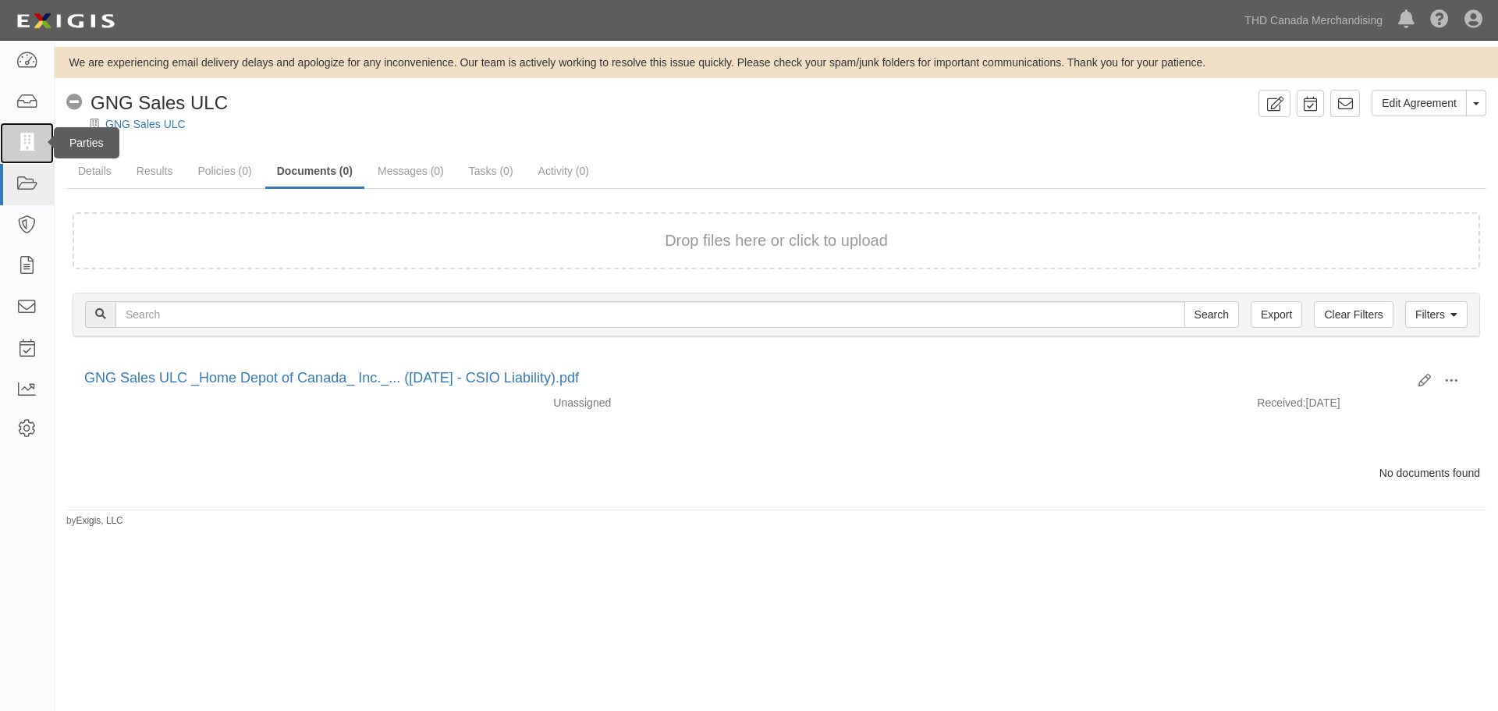
click at [23, 148] on icon at bounding box center [27, 143] width 22 height 18
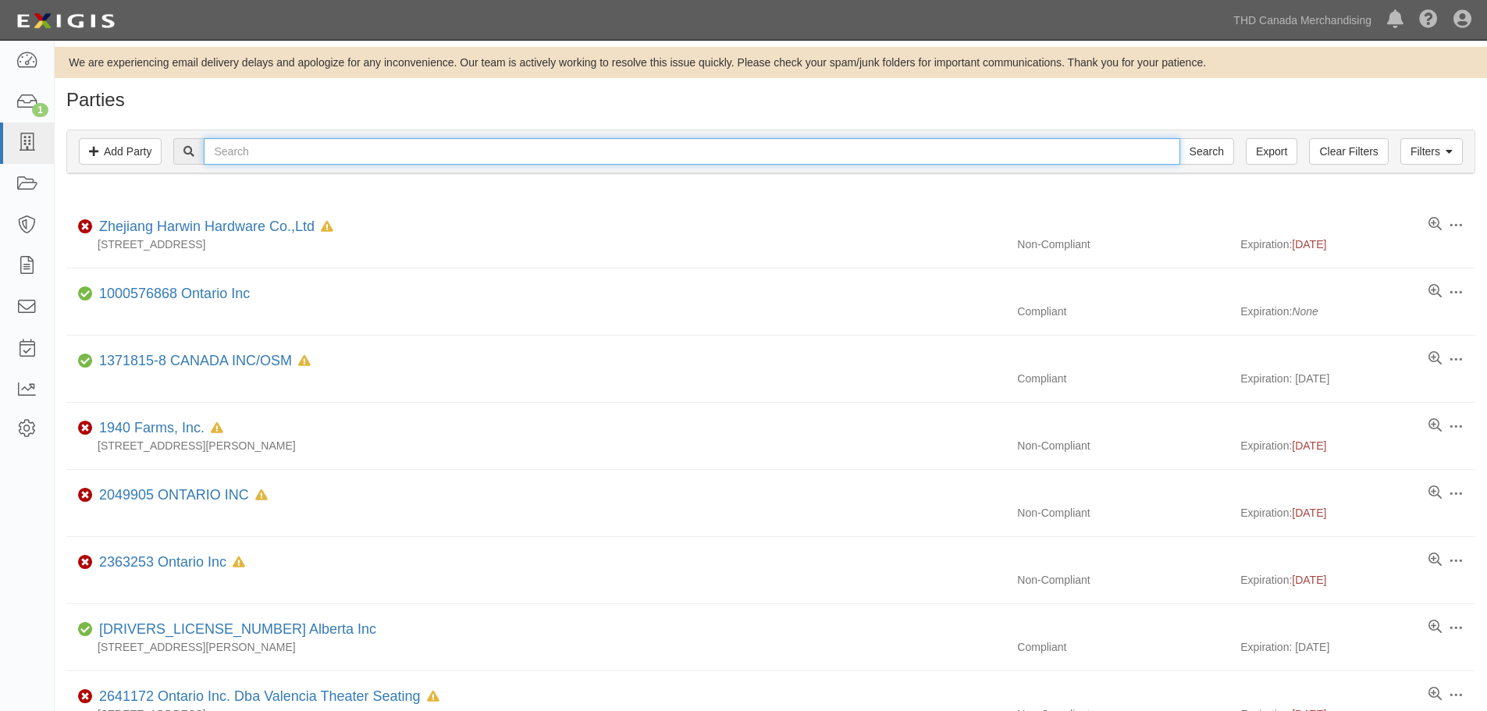
click at [267, 150] on input "text" at bounding box center [691, 151] width 975 height 27
type input "osmanthus"
click at [306, 148] on input "osmanthus" at bounding box center [691, 151] width 975 height 27
click at [1179, 138] on input "Search" at bounding box center [1206, 151] width 55 height 27
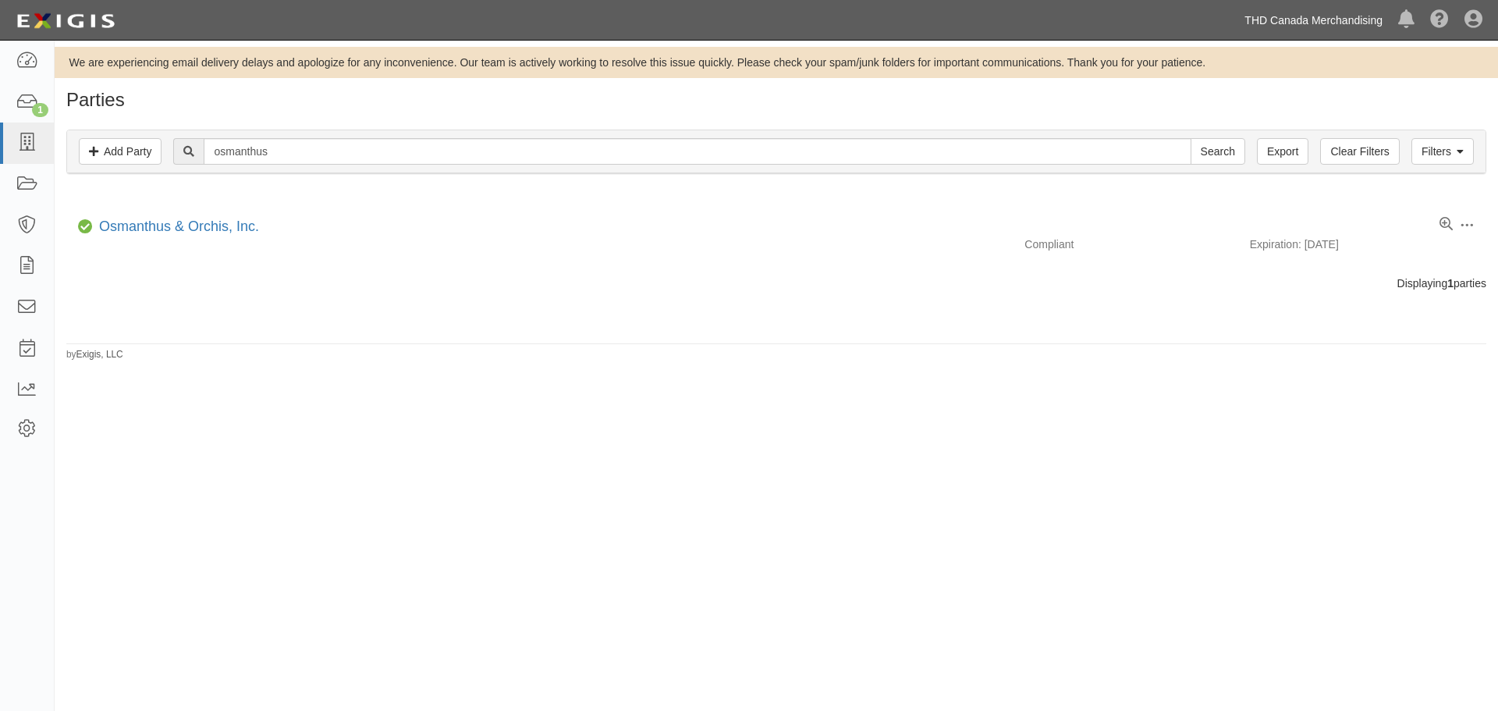
click at [1334, 13] on link "THD Canada Merchandising" at bounding box center [1314, 20] width 154 height 31
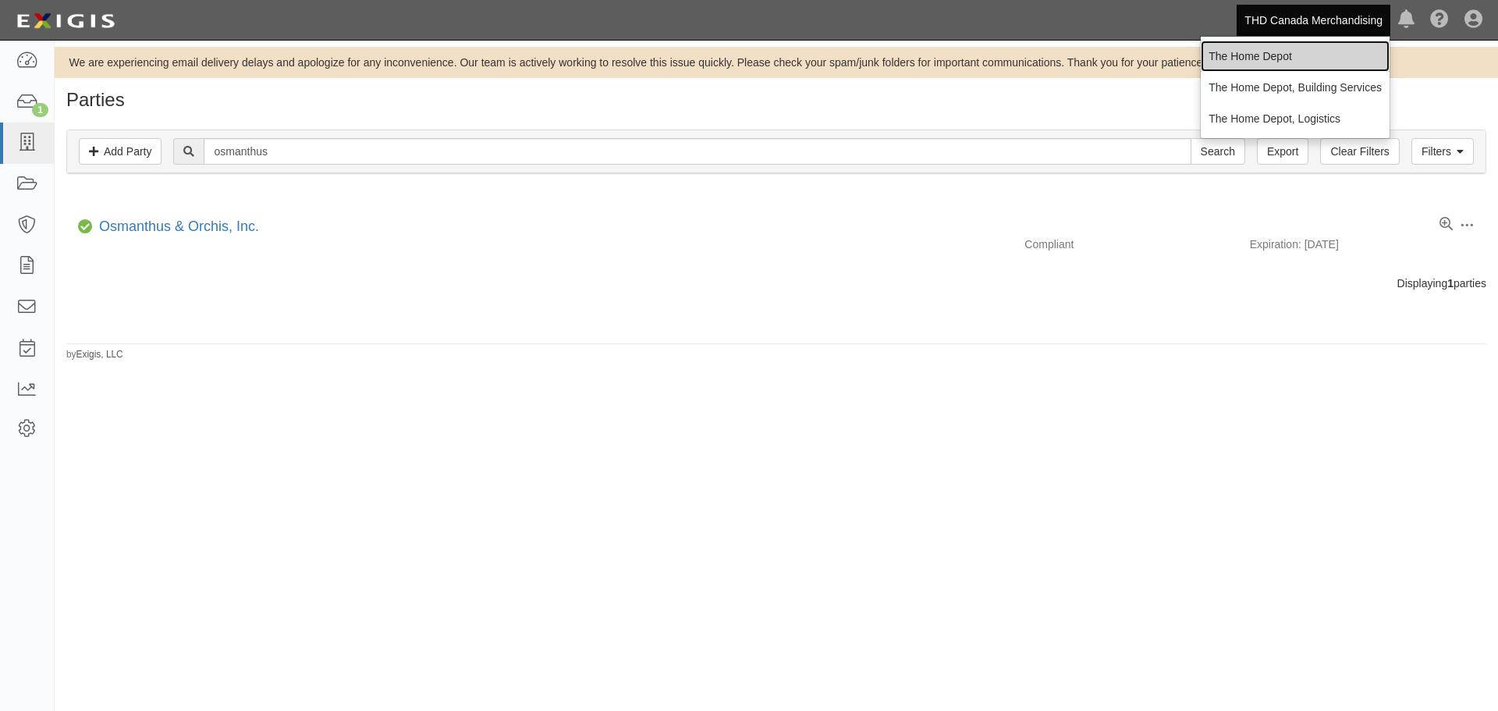
click at [1274, 58] on link "The Home Depot" at bounding box center [1295, 56] width 189 height 31
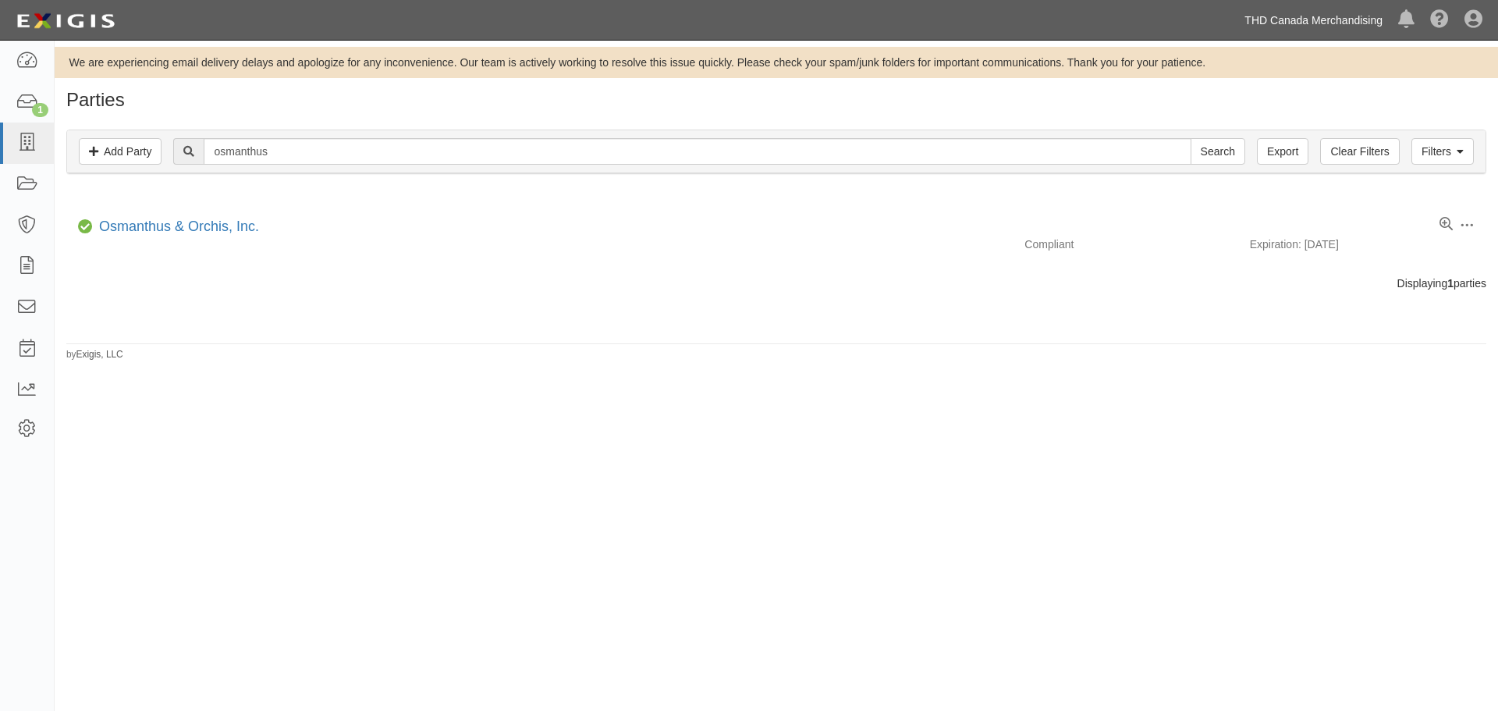
click at [1273, 17] on link "THD Canada Merchandising" at bounding box center [1314, 20] width 154 height 31
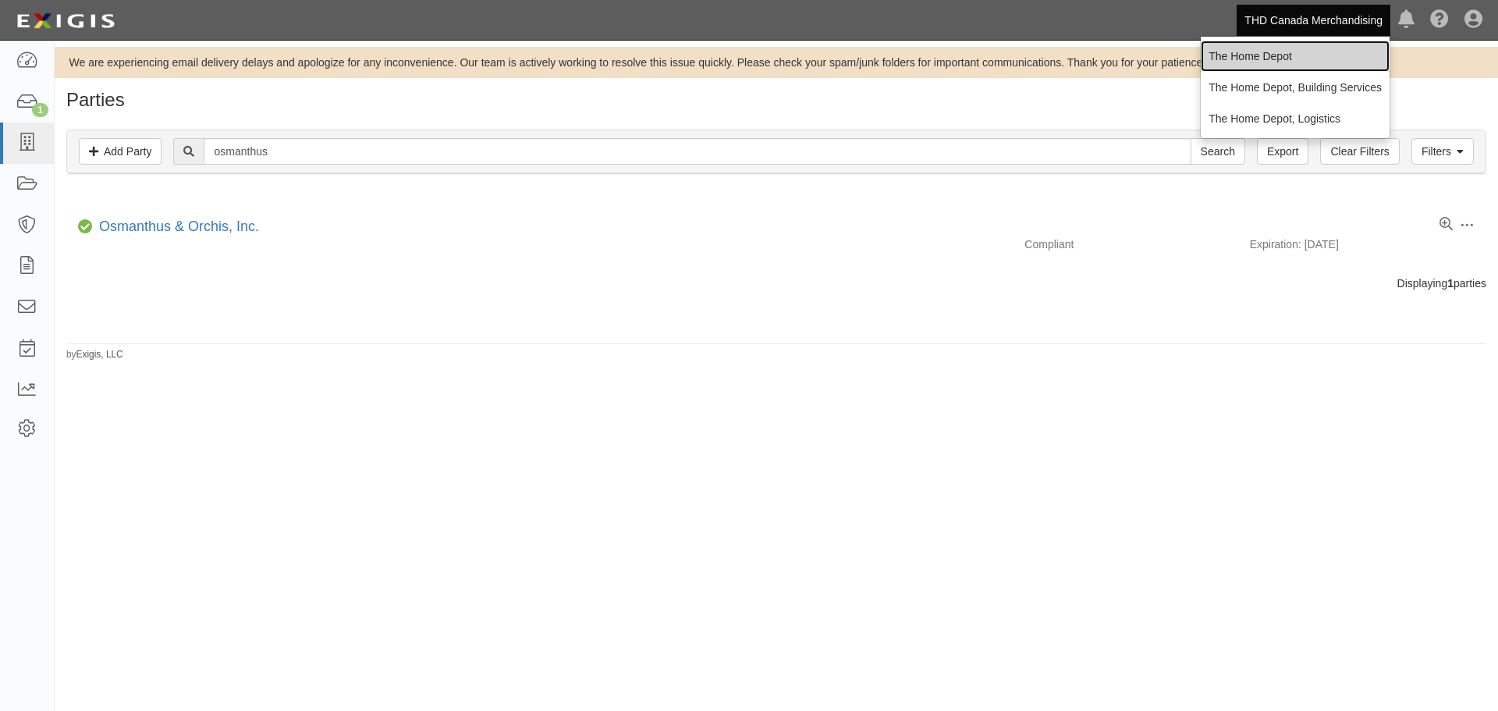
click at [1260, 63] on link "The Home Depot" at bounding box center [1295, 56] width 189 height 31
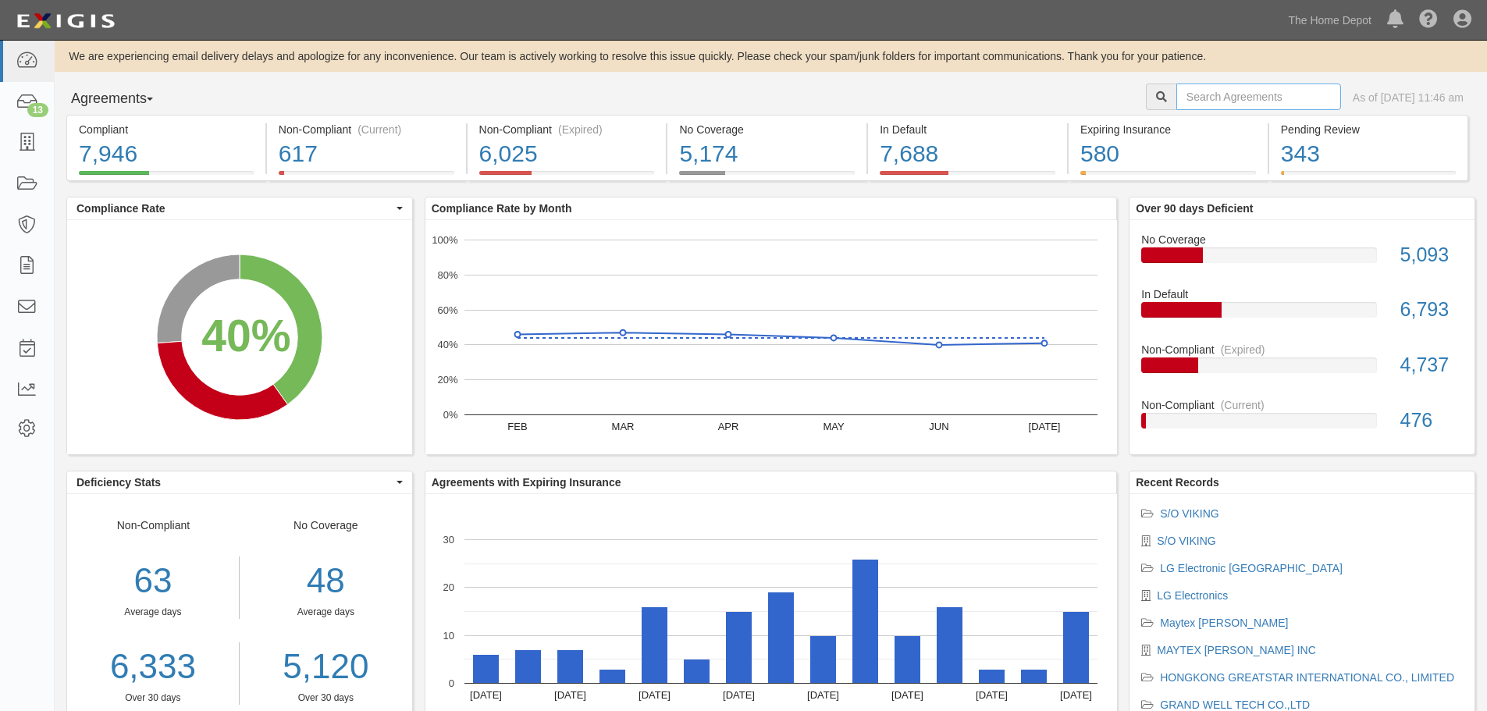
click at [1242, 107] on input "text" at bounding box center [1258, 96] width 165 height 27
type input "[PERSON_NAME]"
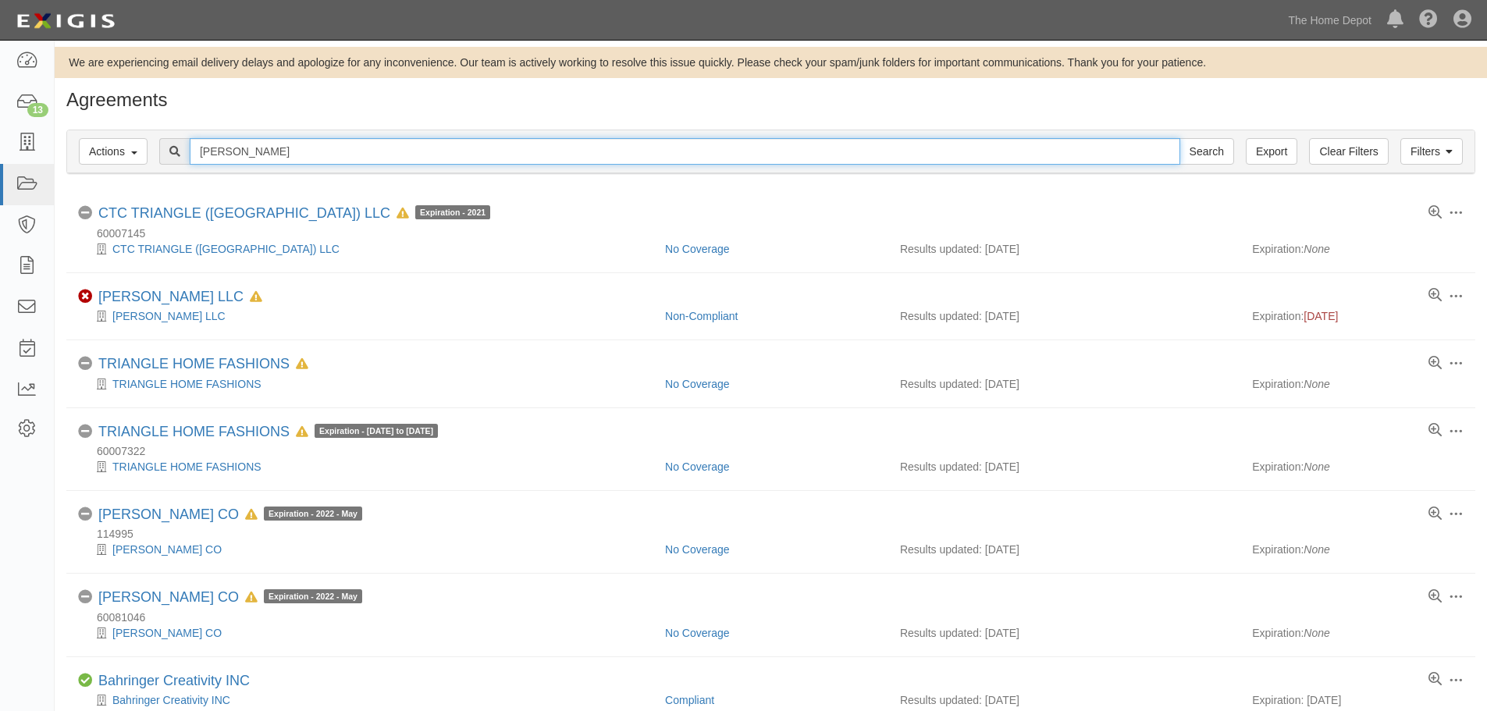
click at [298, 162] on input "[PERSON_NAME]" at bounding box center [685, 151] width 990 height 27
type input "b"
type input "blindes"
click at [1179, 138] on input "Search" at bounding box center [1206, 151] width 55 height 27
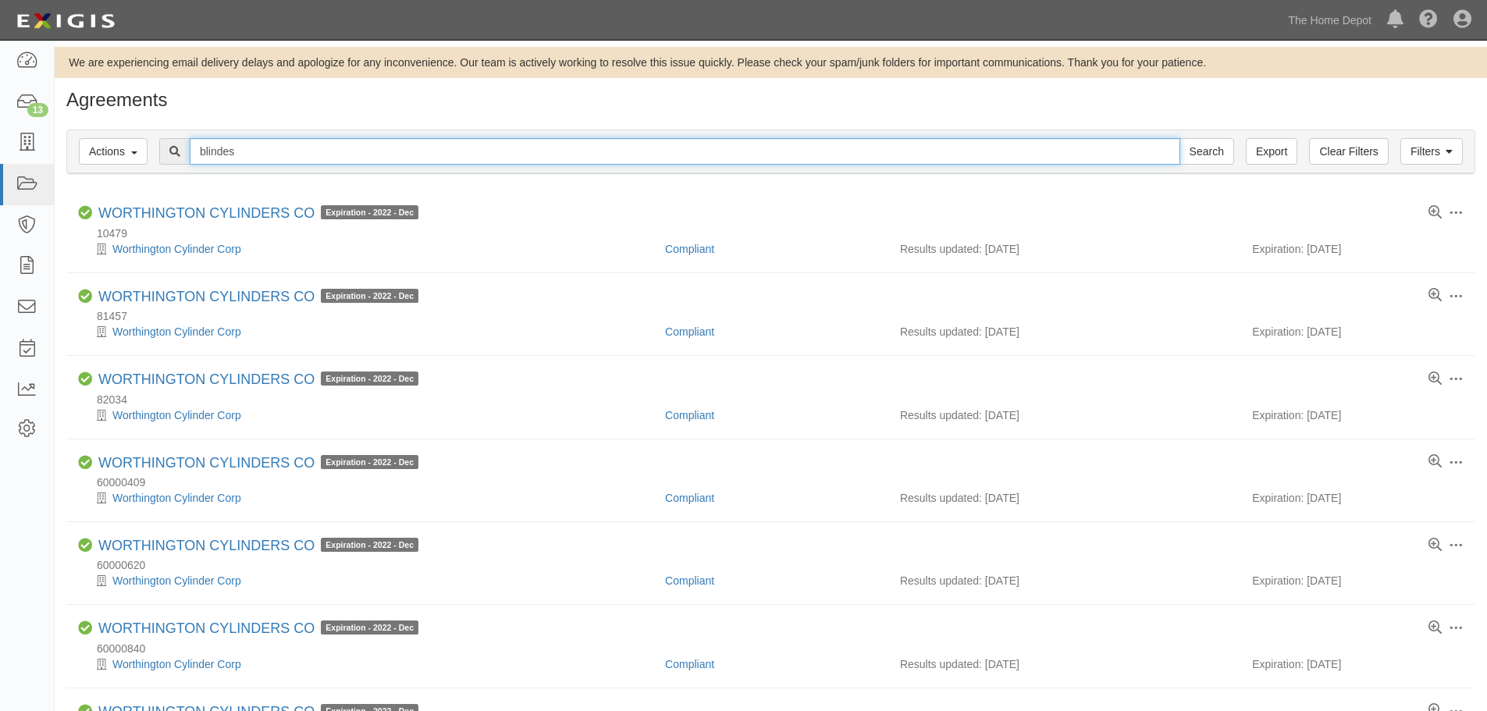
click at [298, 162] on input "blindes" at bounding box center [685, 151] width 990 height 27
type input "blinds"
click at [1179, 138] on input "Search" at bounding box center [1206, 151] width 55 height 27
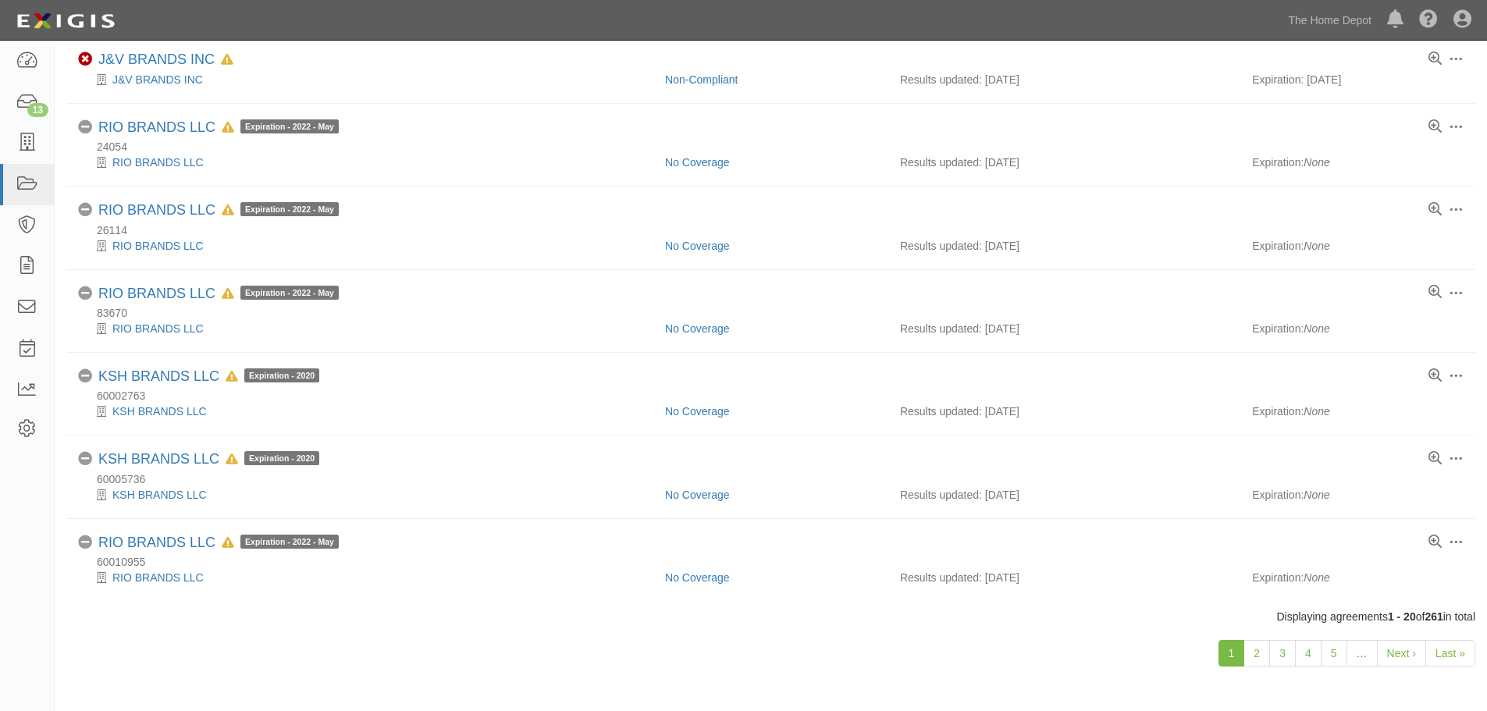
scroll to position [1192, 0]
